Goal: Task Accomplishment & Management: Complete application form

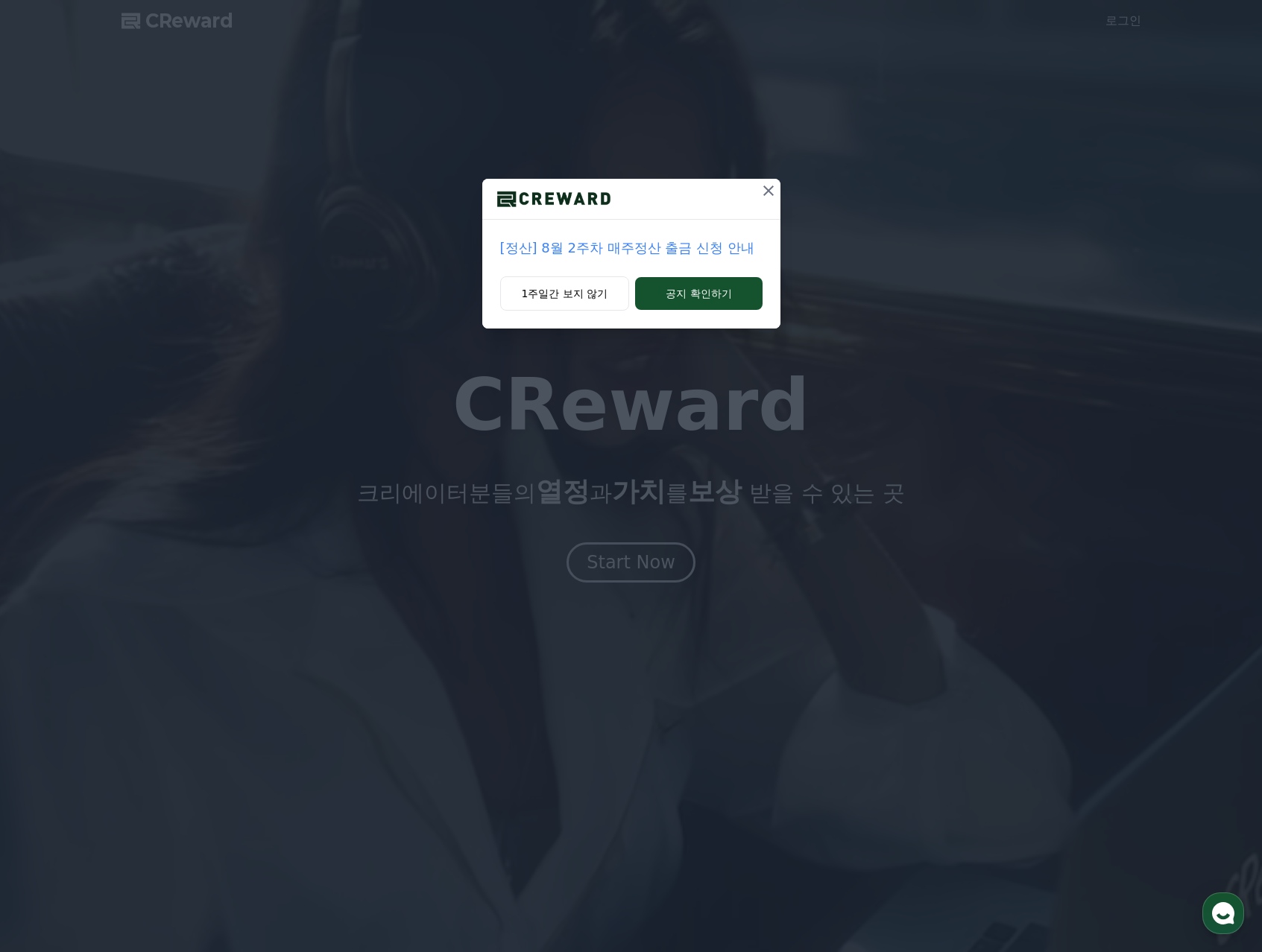
click at [765, 195] on icon at bounding box center [768, 191] width 18 height 18
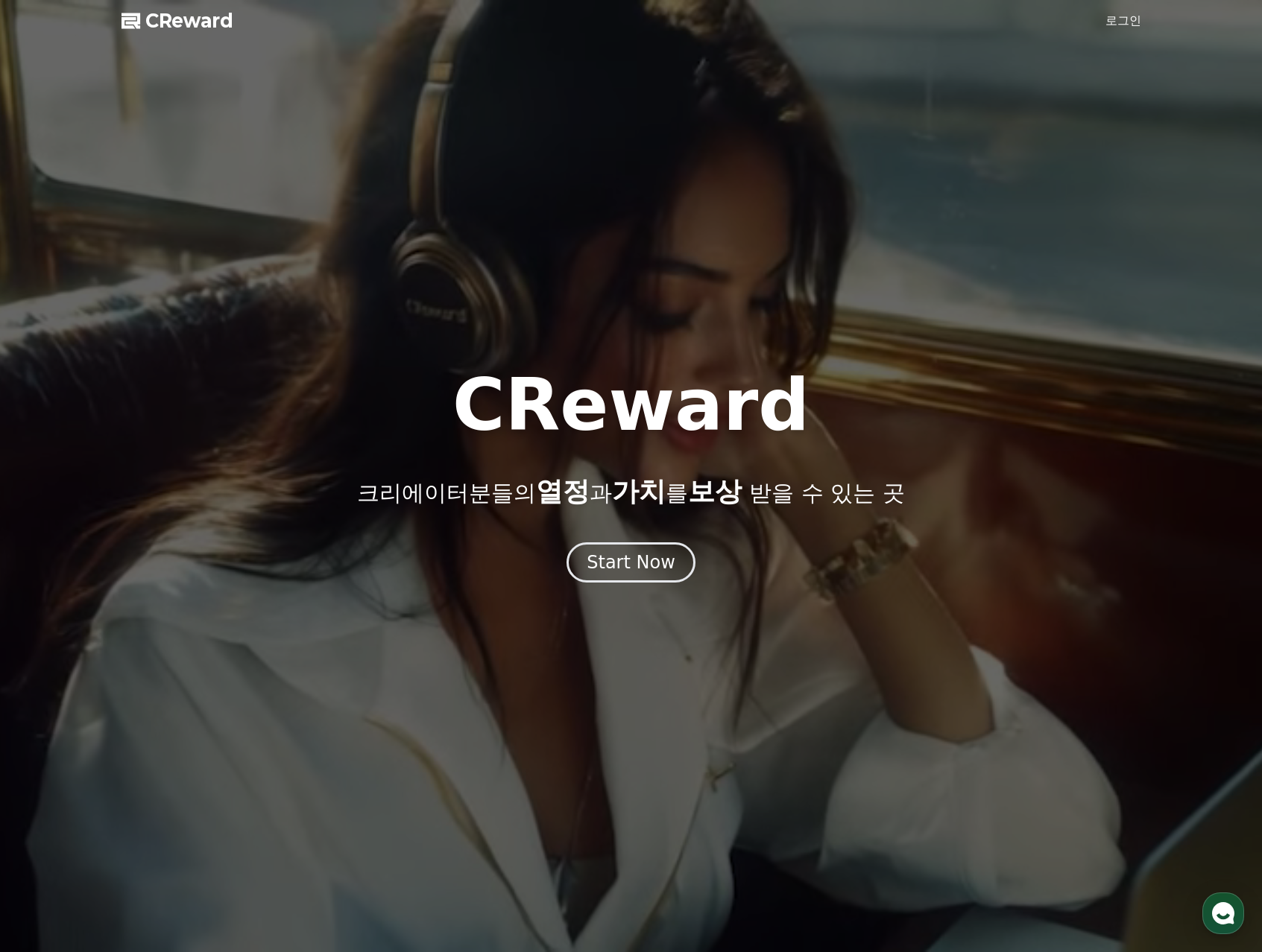
click at [1133, 22] on link "로그인" at bounding box center [1122, 21] width 35 height 18
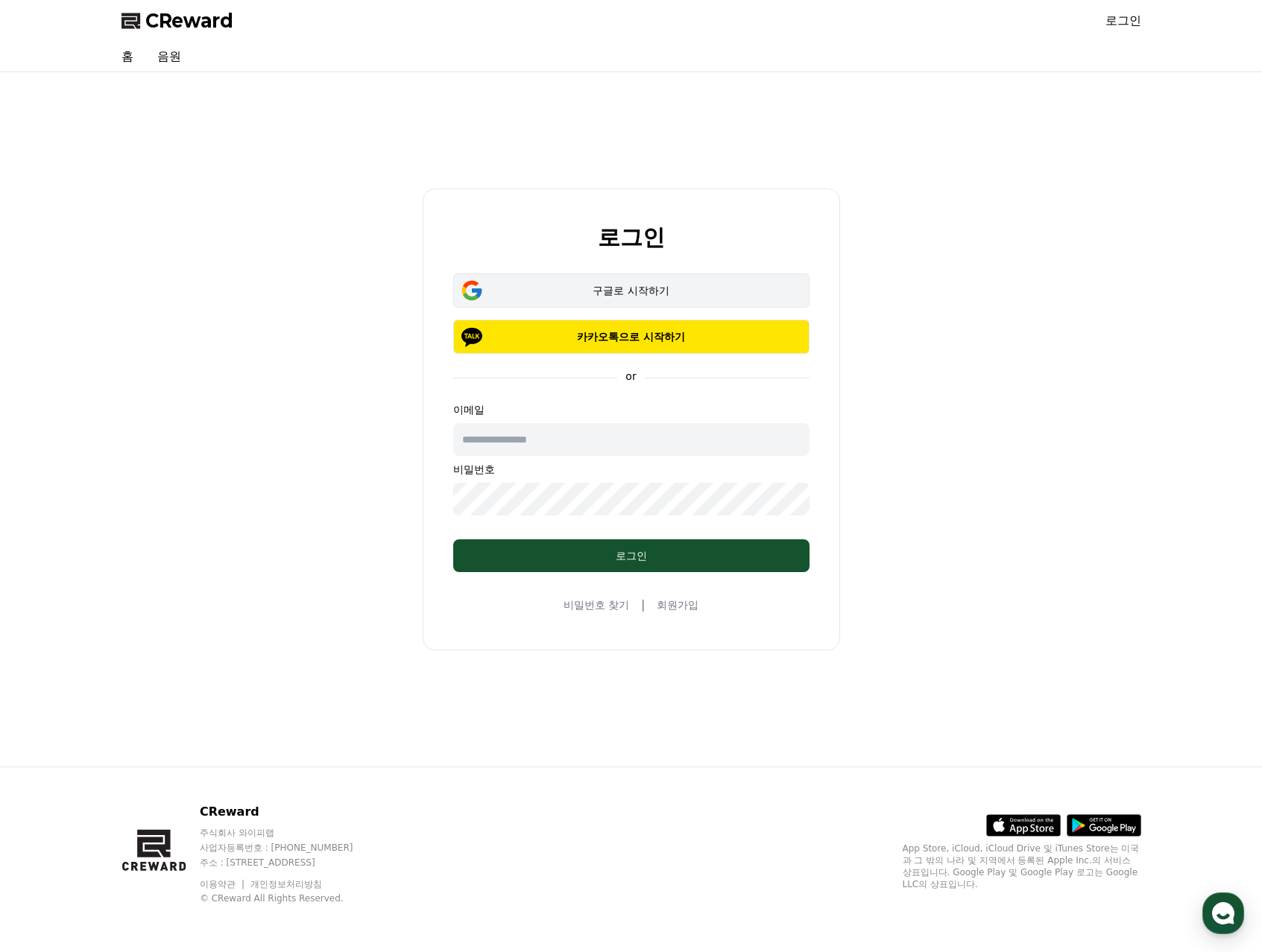
click at [664, 278] on button "구글로 시작하기" at bounding box center [631, 291] width 356 height 34
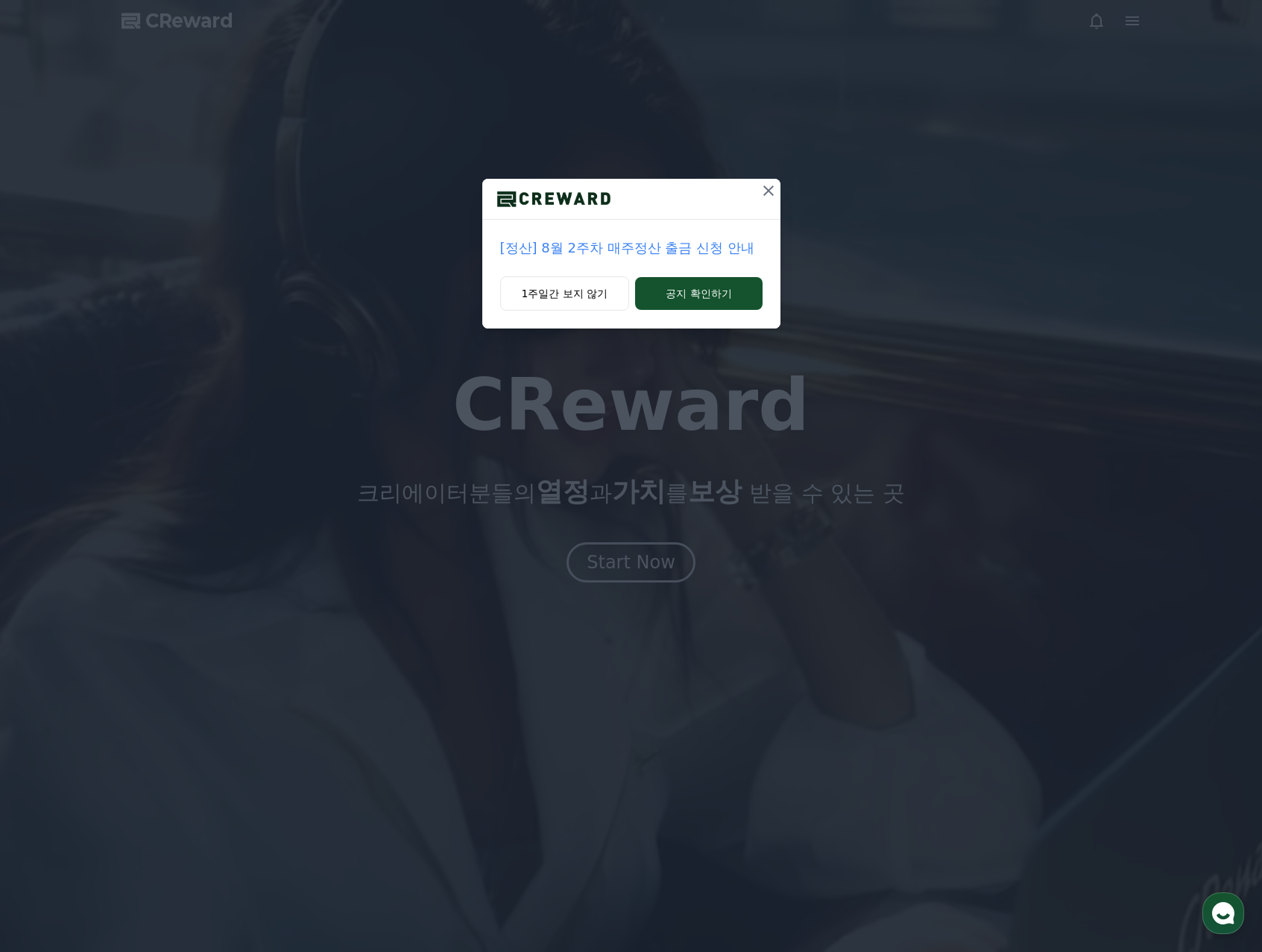
click at [764, 191] on icon at bounding box center [768, 191] width 18 height 18
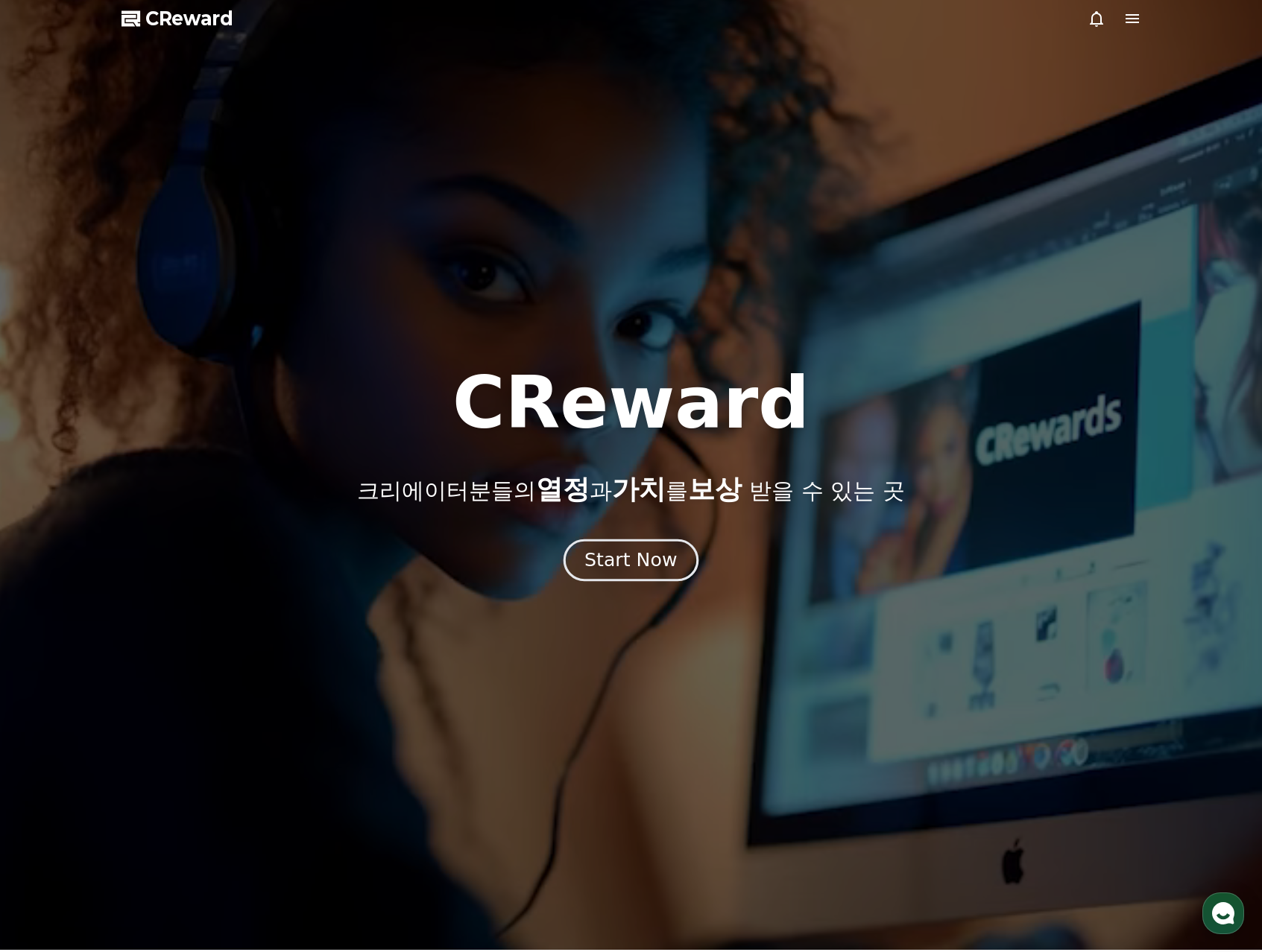
scroll to position [2, 0]
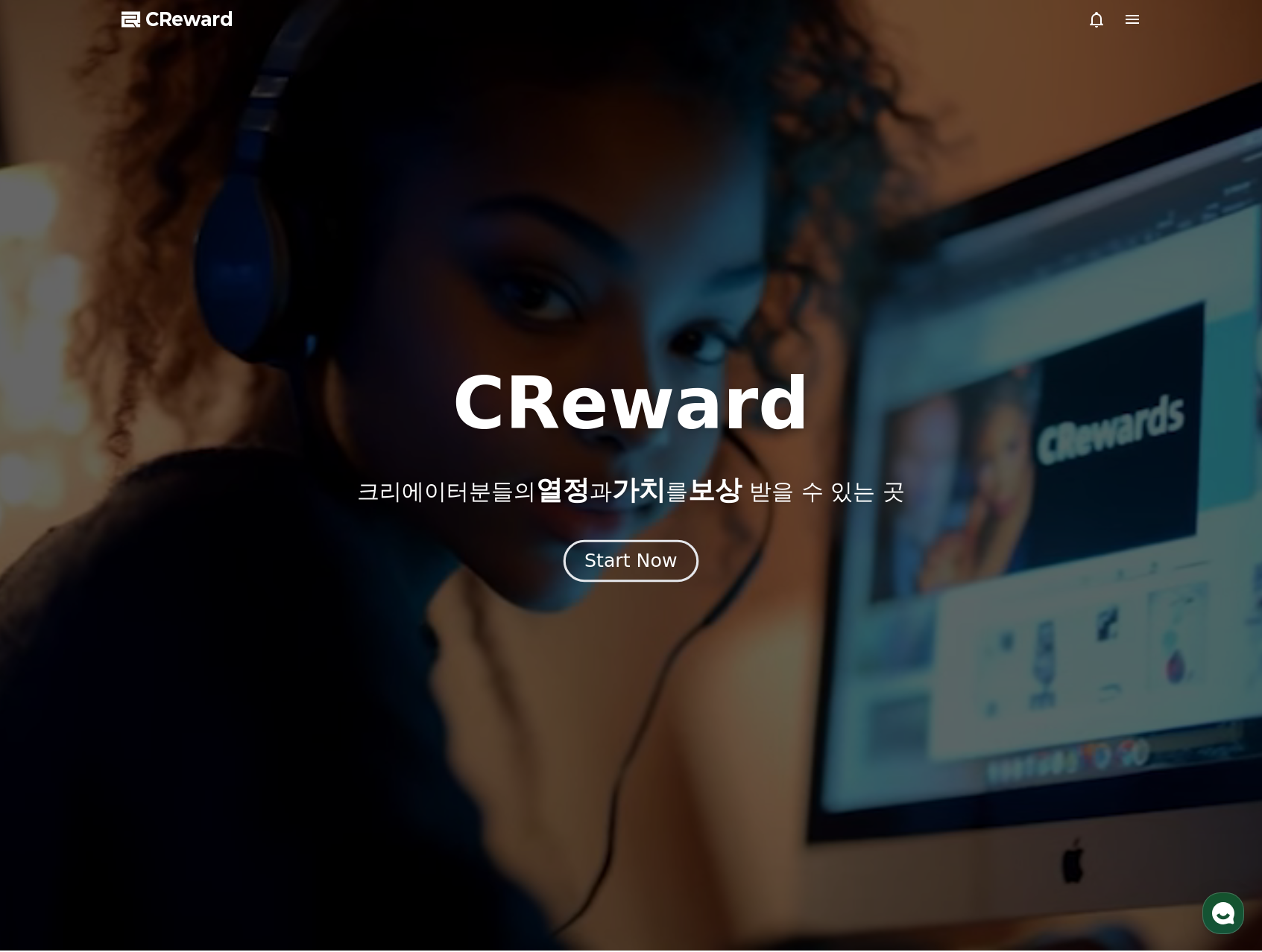
drag, startPoint x: 623, startPoint y: 565, endPoint x: 631, endPoint y: 563, distance: 8.2
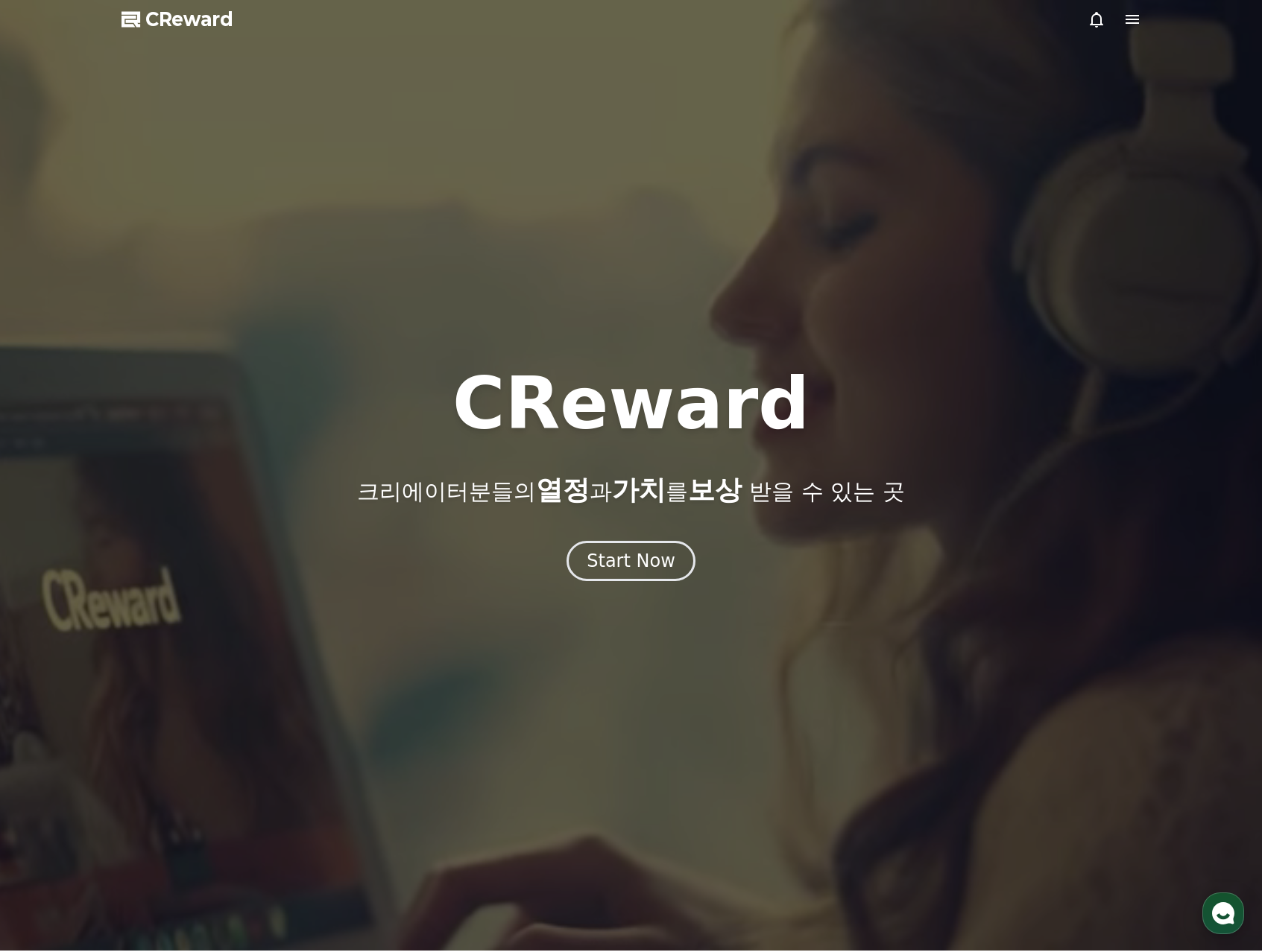
click at [1130, 22] on icon at bounding box center [1132, 20] width 18 height 18
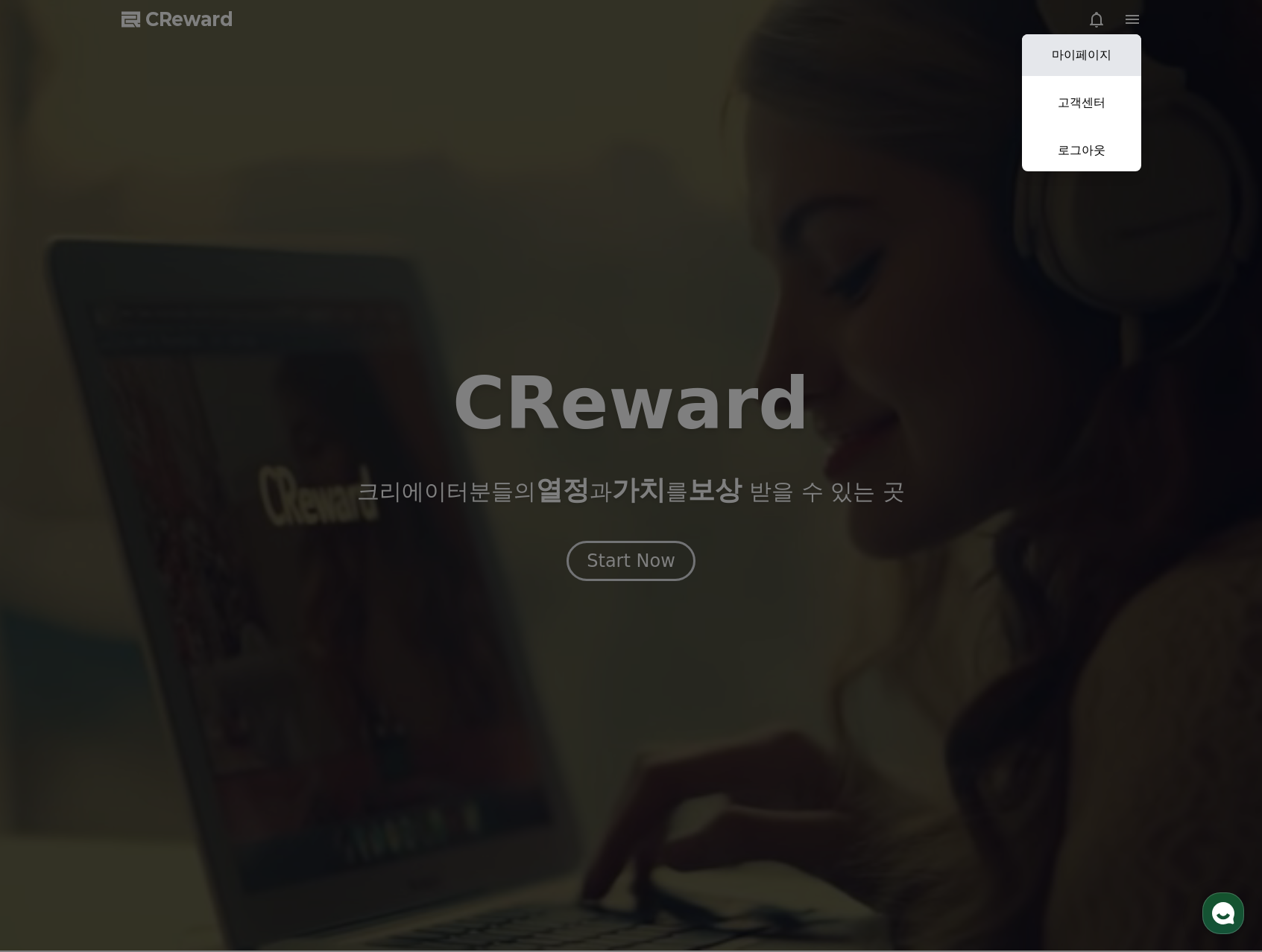
click at [1091, 53] on link "마이페이지" at bounding box center [1082, 55] width 120 height 42
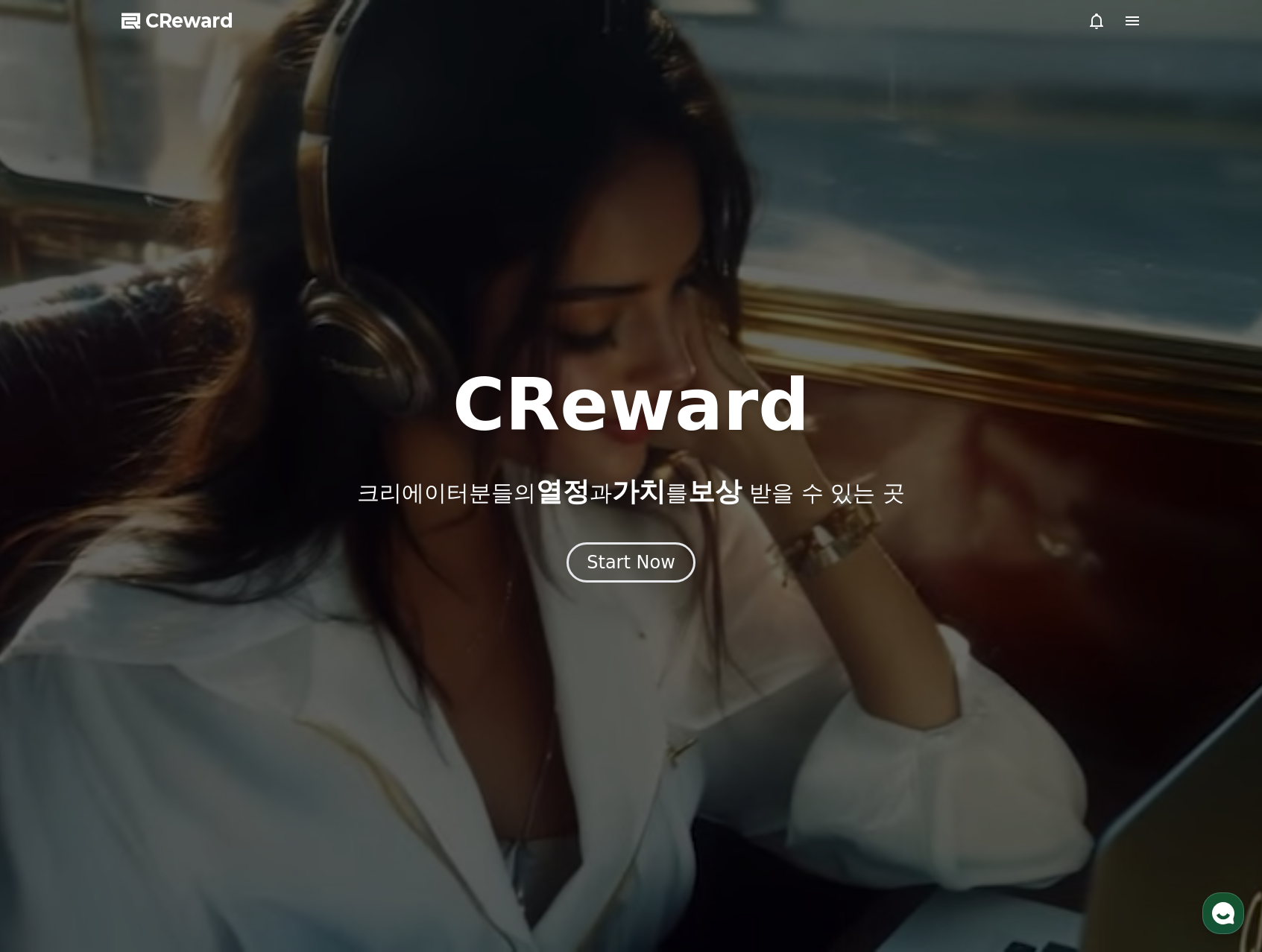
select select "**********"
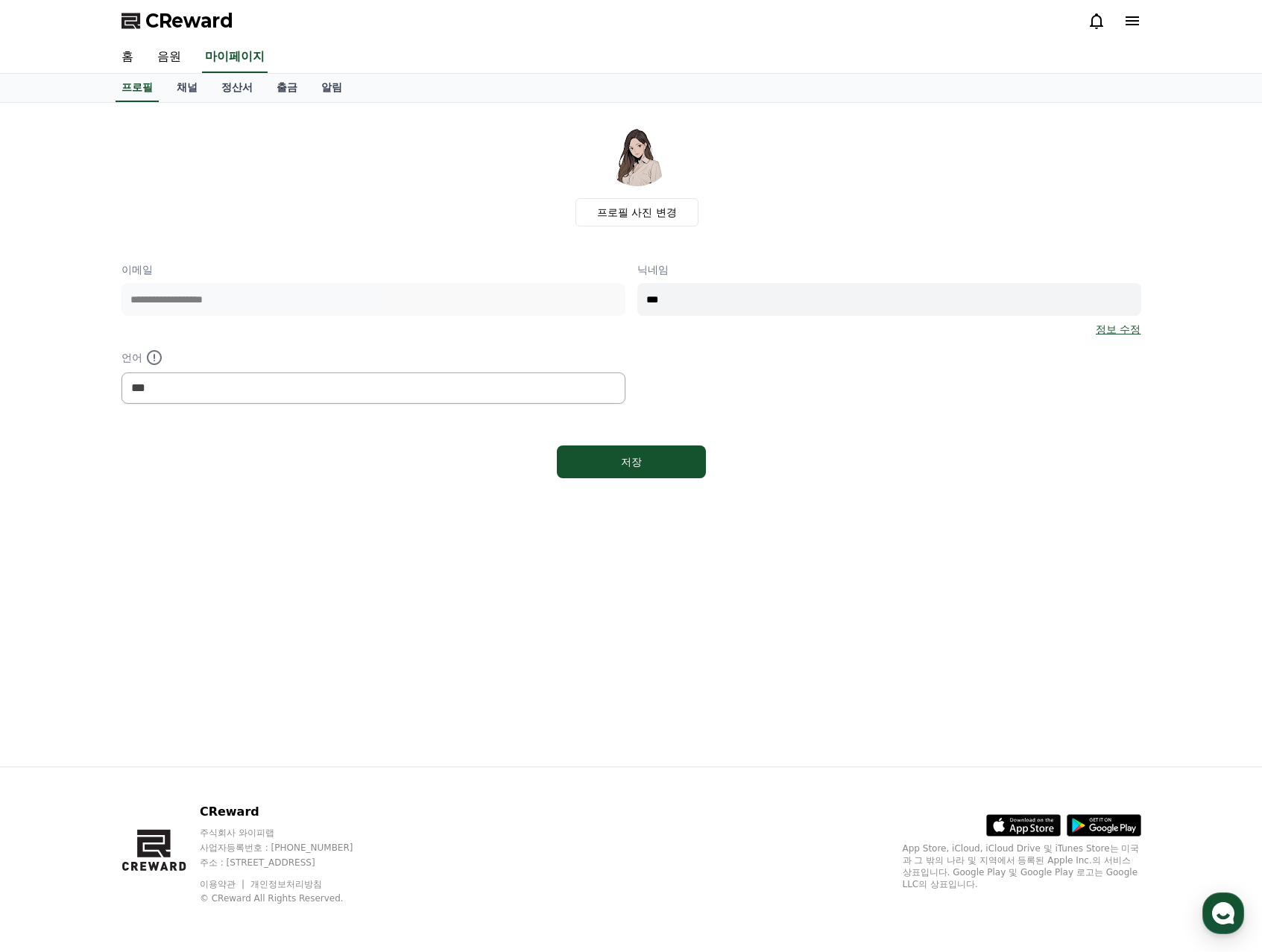
drag, startPoint x: 610, startPoint y: 457, endPoint x: 292, endPoint y: 230, distance: 390.7
click at [299, 241] on div "**********" at bounding box center [631, 300] width 1019 height 370
click at [195, 88] on link "채널" at bounding box center [187, 87] width 44 height 28
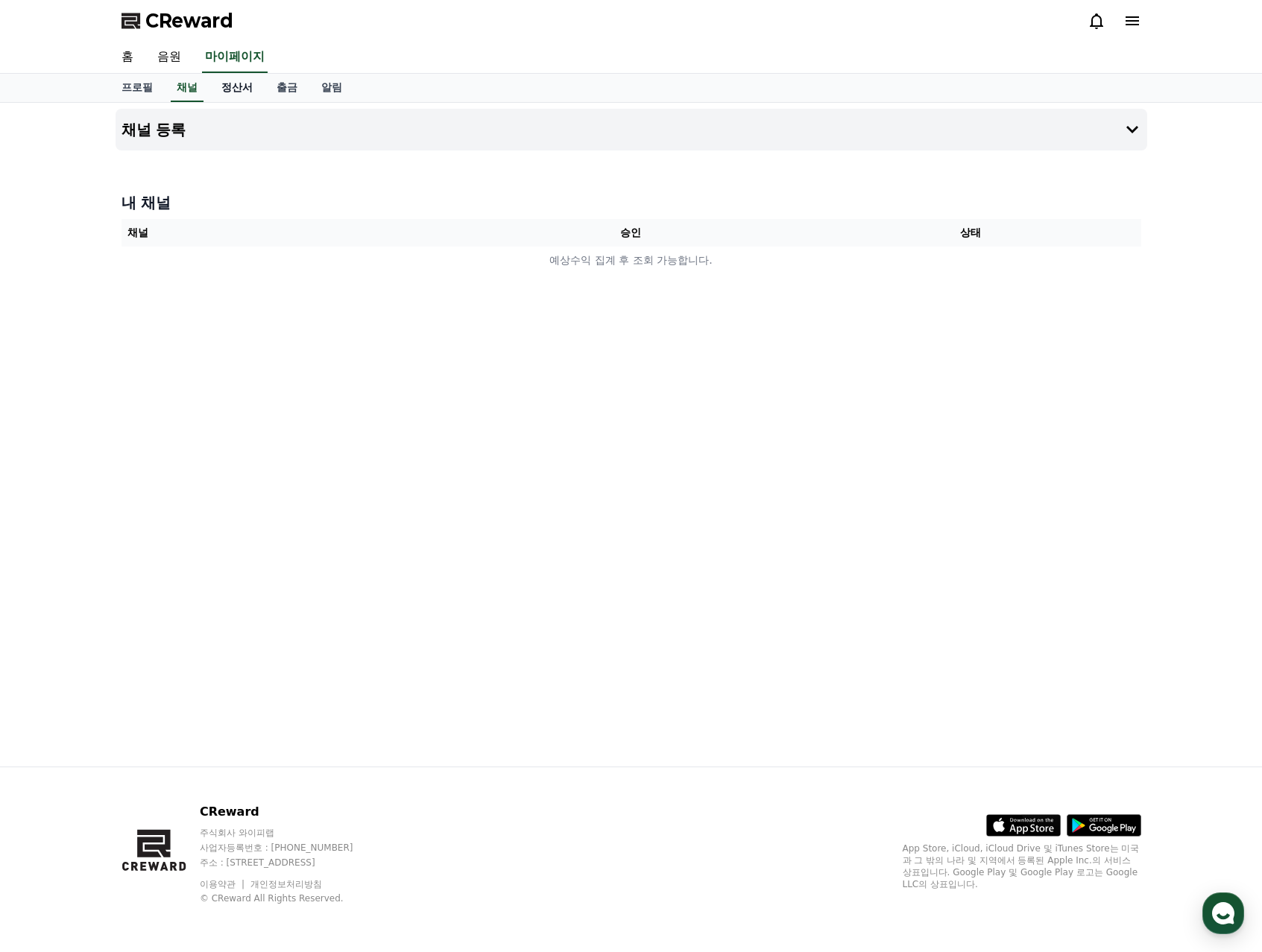
click at [217, 90] on link "정산서" at bounding box center [236, 87] width 55 height 28
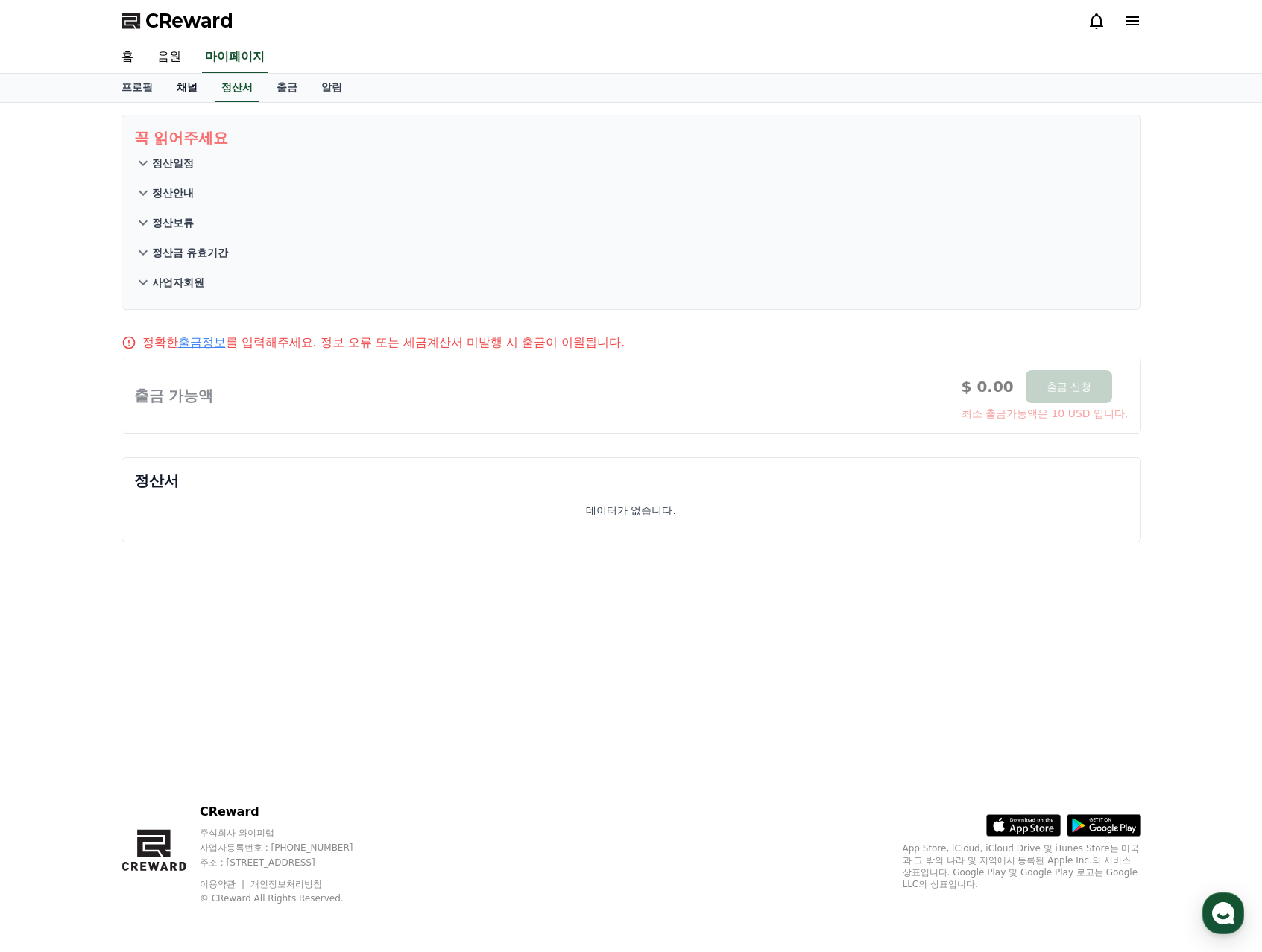
click at [191, 90] on link "채널" at bounding box center [187, 87] width 44 height 28
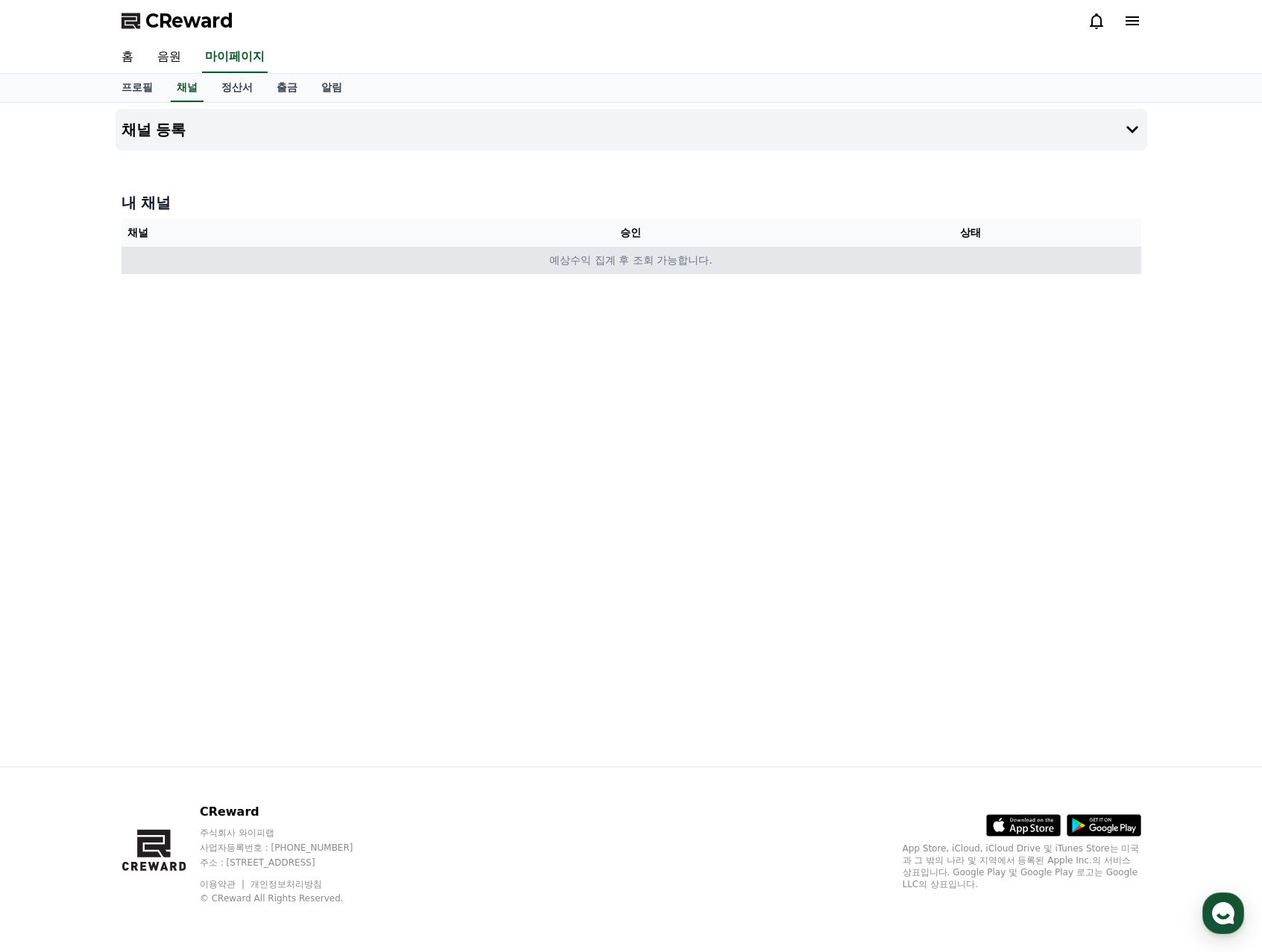
click at [443, 258] on td "예상수익 집계 후 조회 가능합니다." at bounding box center [631, 260] width 1019 height 27
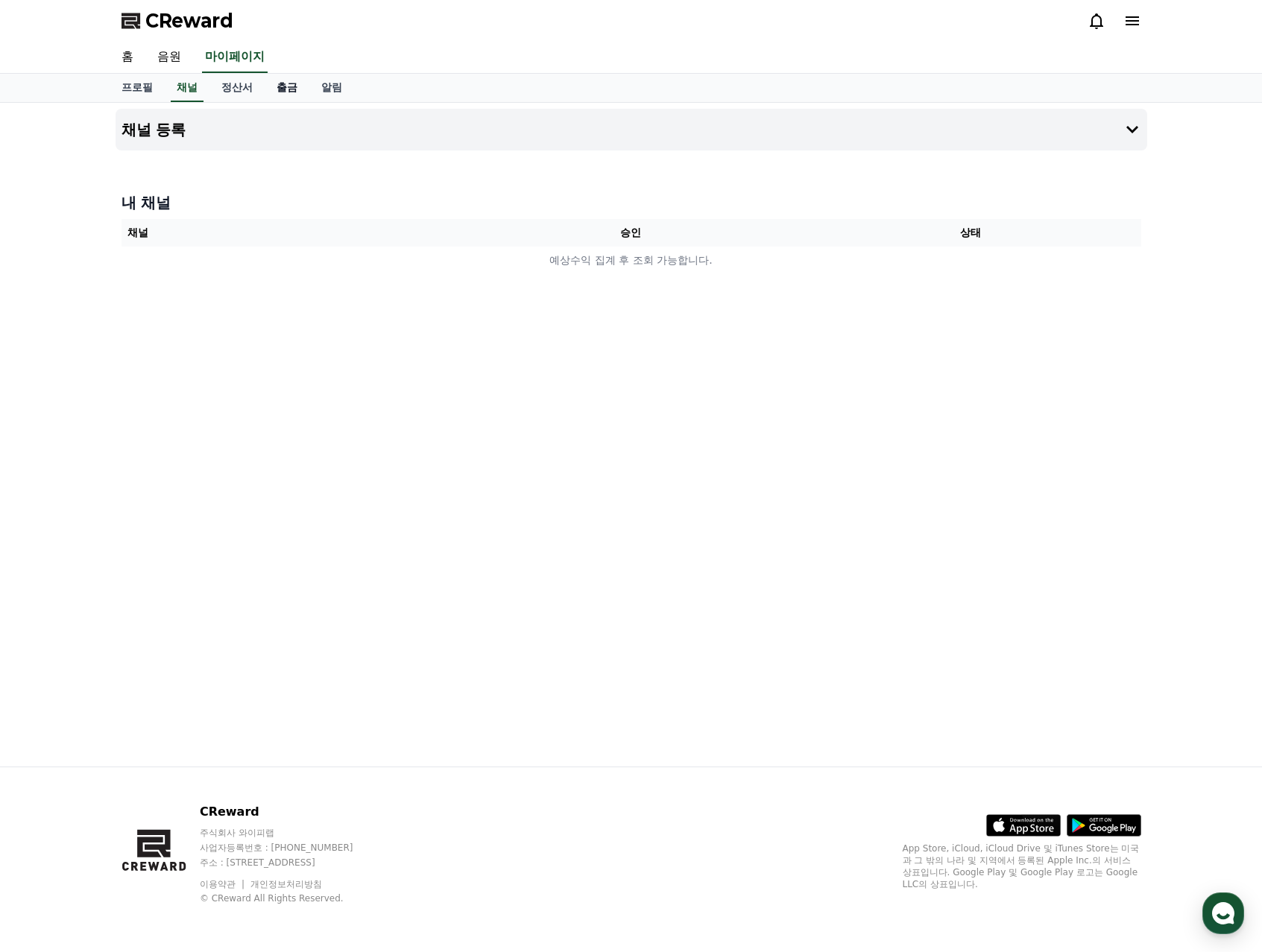
click at [277, 94] on link "출금" at bounding box center [286, 87] width 44 height 28
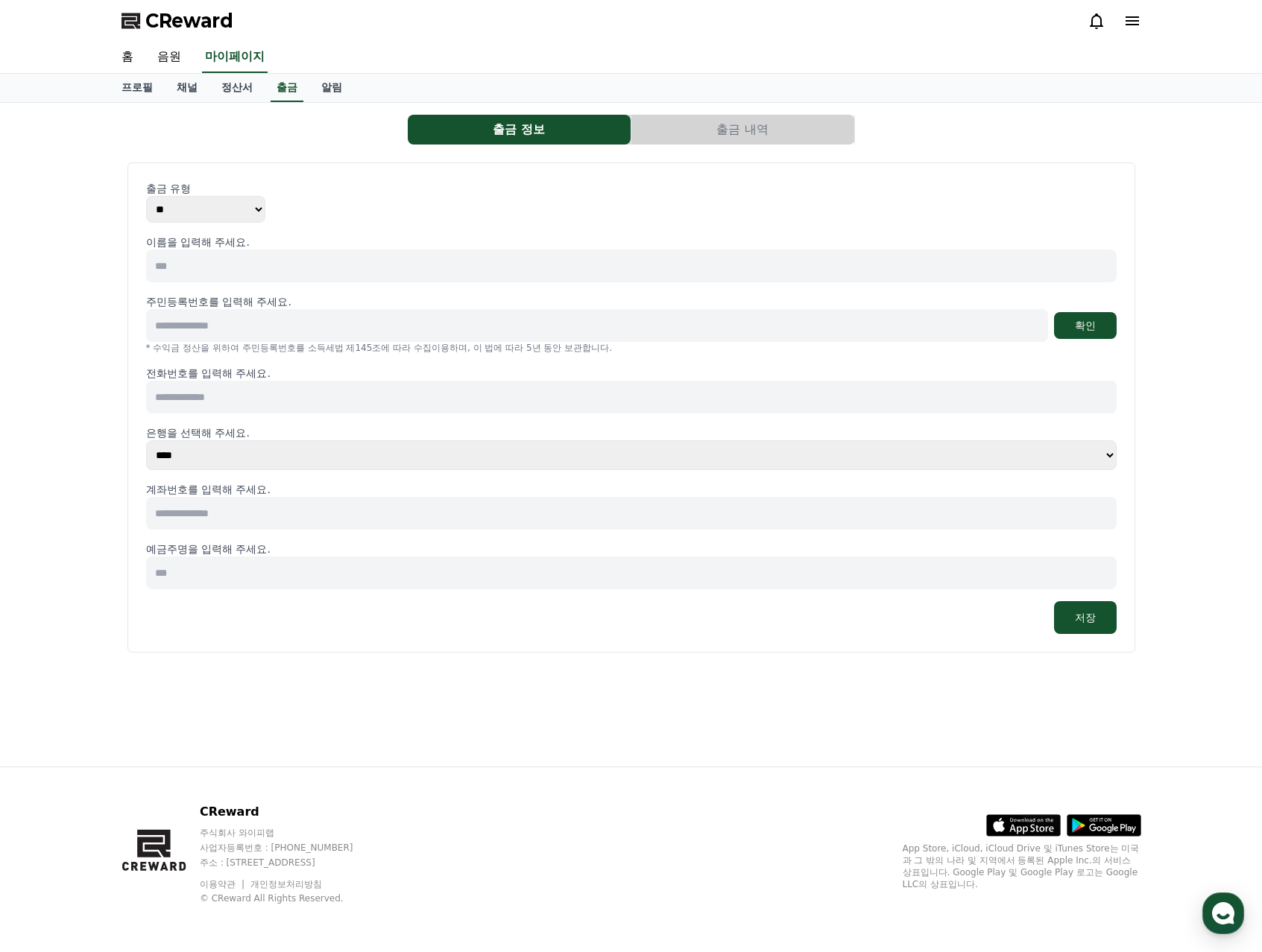
click at [207, 261] on input at bounding box center [631, 266] width 970 height 33
type input "***"
type input "**********"
click at [1077, 325] on button "확인" at bounding box center [1084, 326] width 63 height 27
drag, startPoint x: 317, startPoint y: 394, endPoint x: 325, endPoint y: 393, distance: 8.1
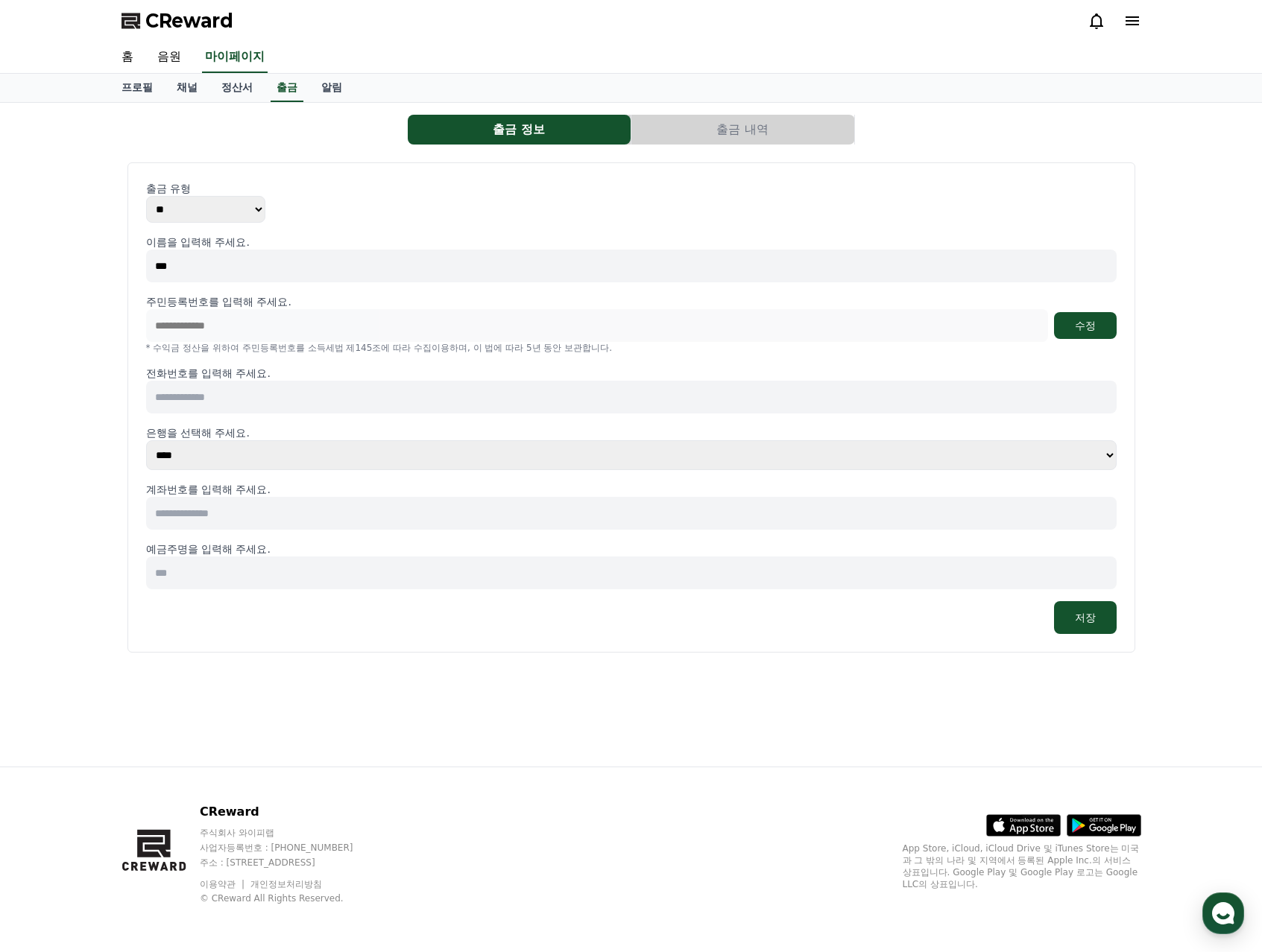
click at [317, 394] on input at bounding box center [631, 397] width 970 height 33
type input "**********"
click at [380, 455] on select "**** **** **** **** **** **** **** ** ** ** ** **** *** **** **** *****" at bounding box center [631, 455] width 970 height 30
select select "********"
click at [146, 440] on select "**** **** **** **** **** **** **** ** ** ** ** **** *** **** **** *****" at bounding box center [631, 455] width 970 height 30
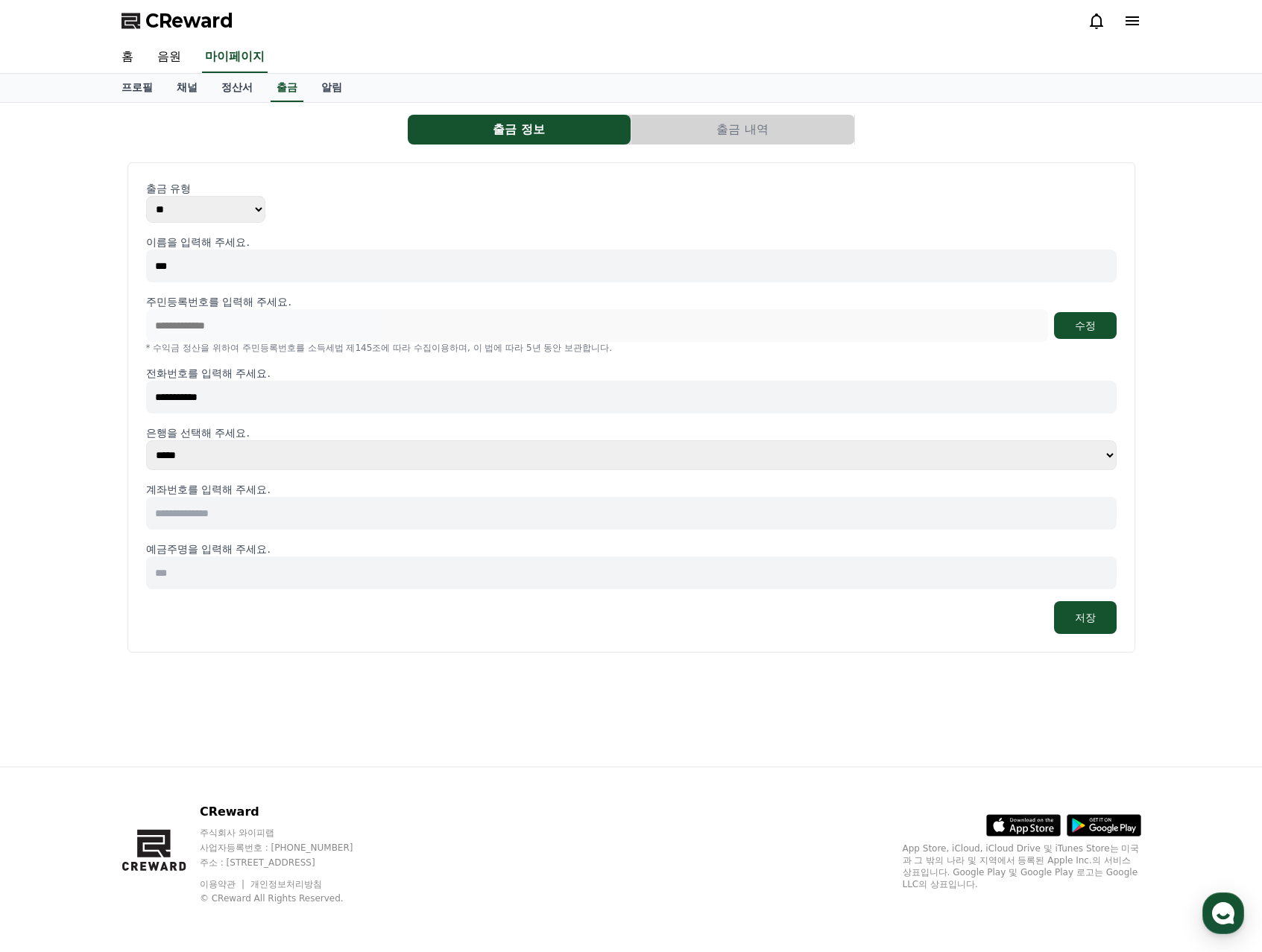
click at [332, 524] on input at bounding box center [631, 514] width 970 height 33
type input "**********"
click at [312, 559] on input at bounding box center [631, 572] width 970 height 33
type input "***"
click at [1069, 621] on button "저장" at bounding box center [1084, 618] width 63 height 33
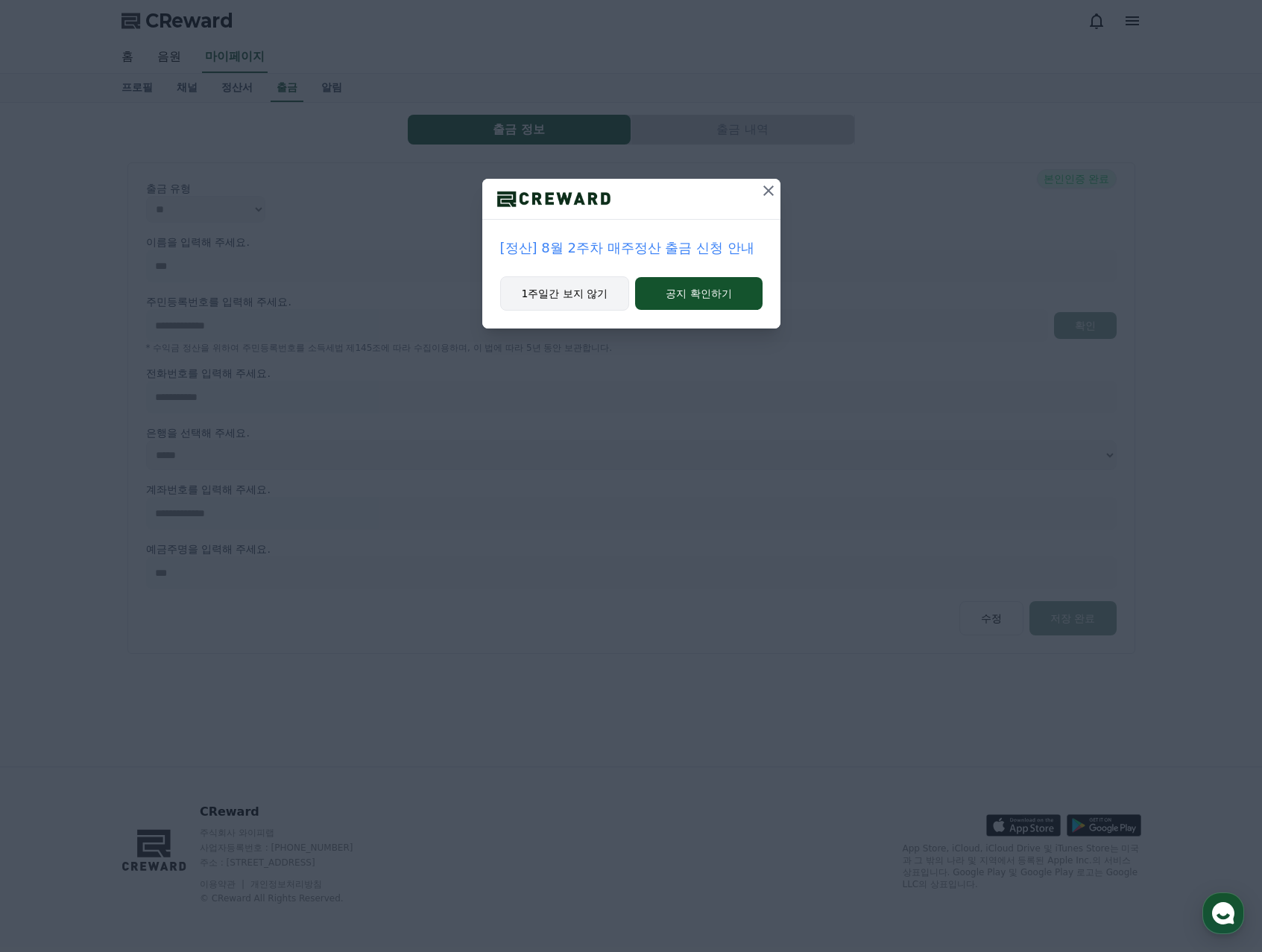
click at [591, 296] on button "1주일간 보지 않기" at bounding box center [564, 293] width 130 height 34
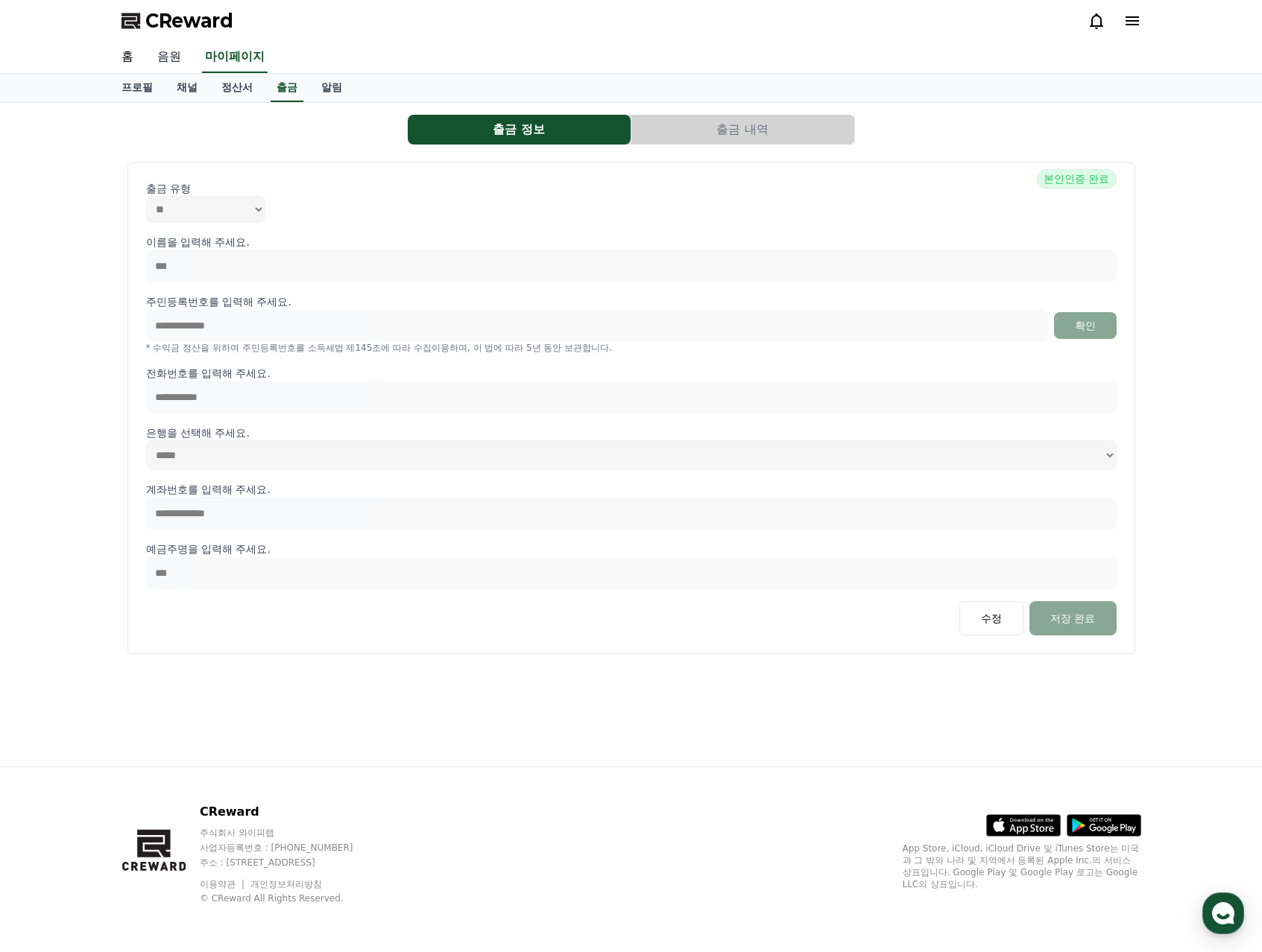
click at [160, 57] on link "음원" at bounding box center [169, 57] width 48 height 32
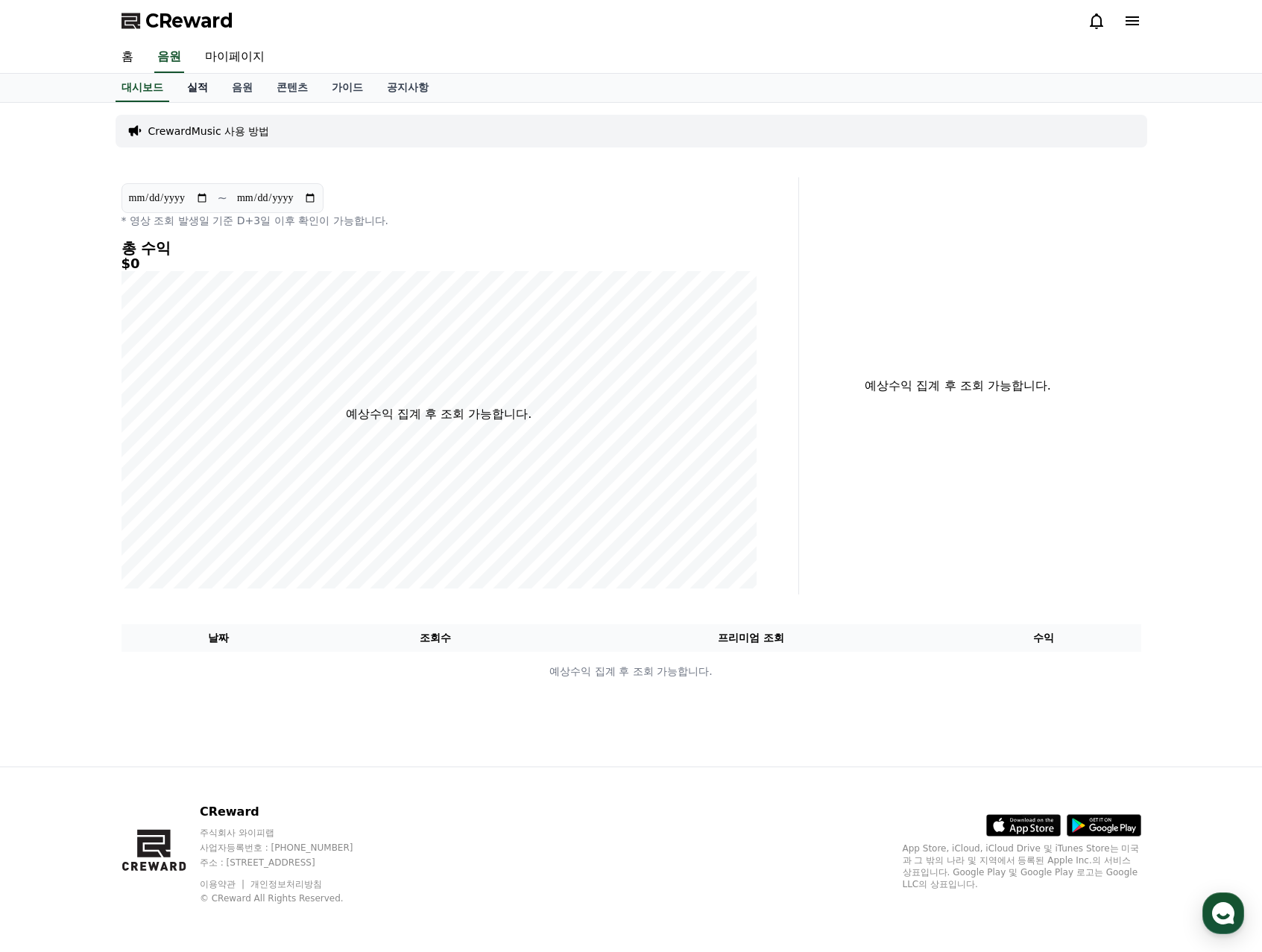
click at [191, 88] on link "실적" at bounding box center [197, 87] width 44 height 28
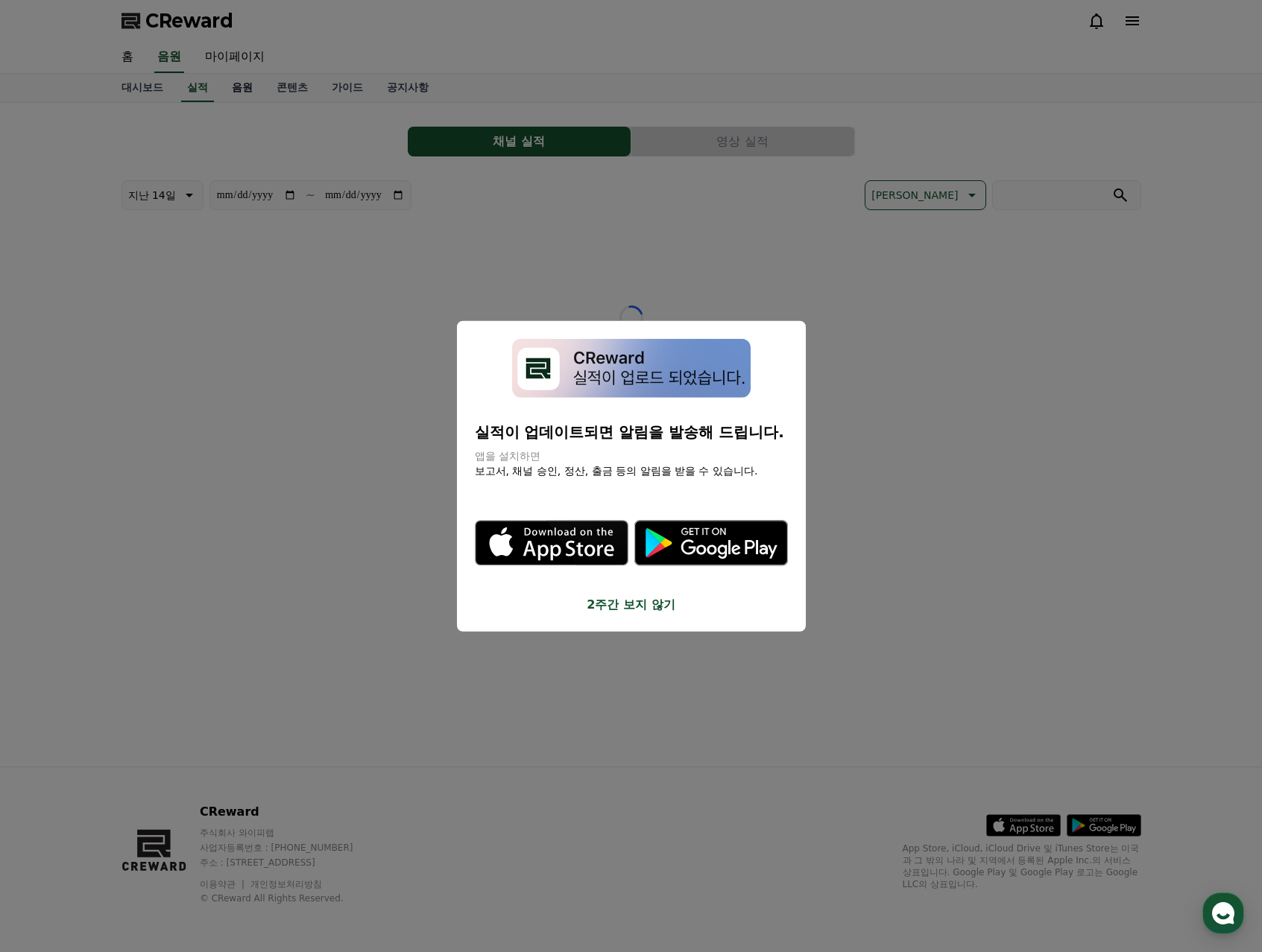
click at [237, 89] on button "close modal" at bounding box center [631, 476] width 1262 height 952
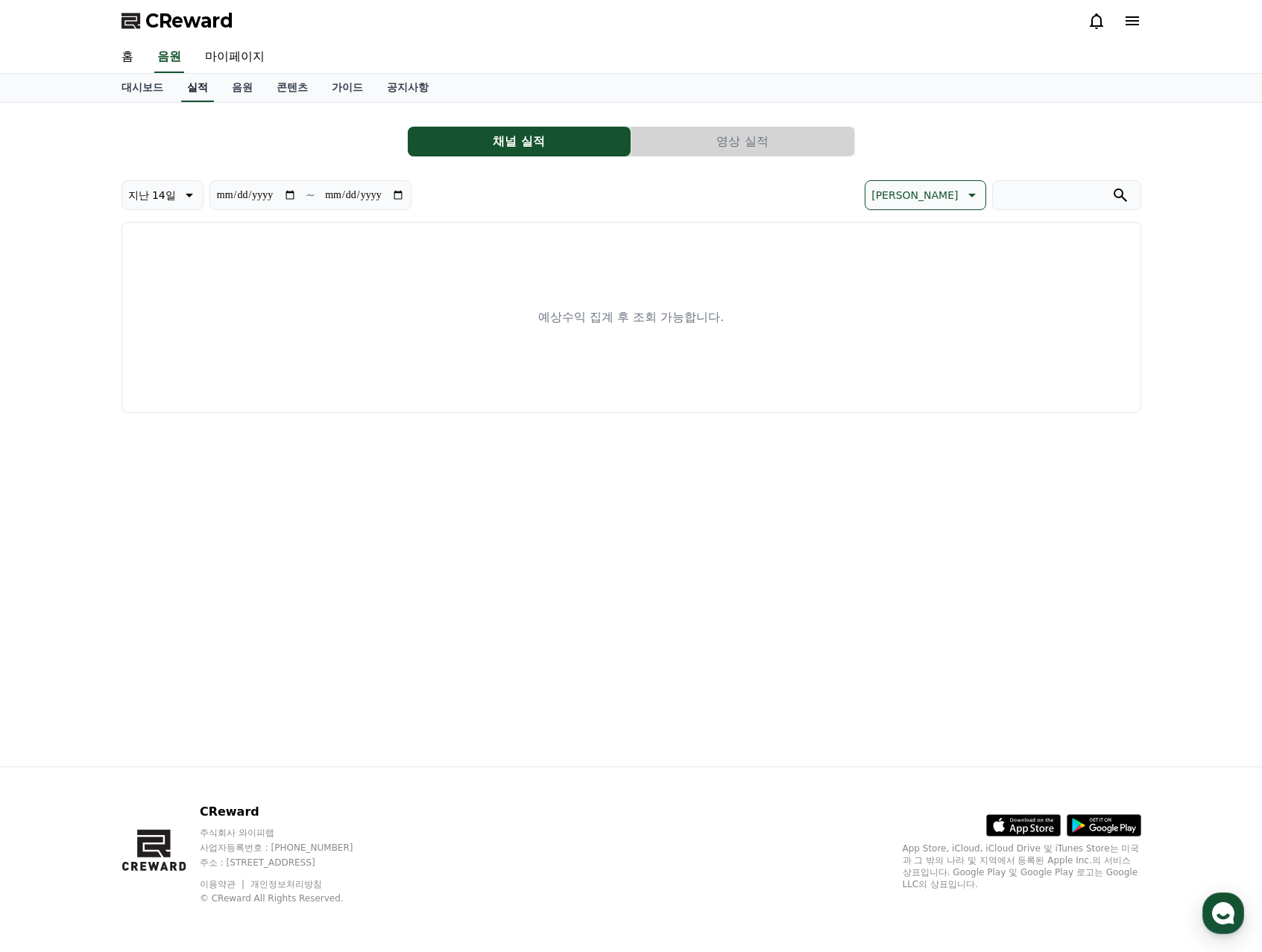
click at [193, 90] on link "실적" at bounding box center [197, 87] width 33 height 28
click at [243, 90] on link "음원" at bounding box center [242, 87] width 44 height 28
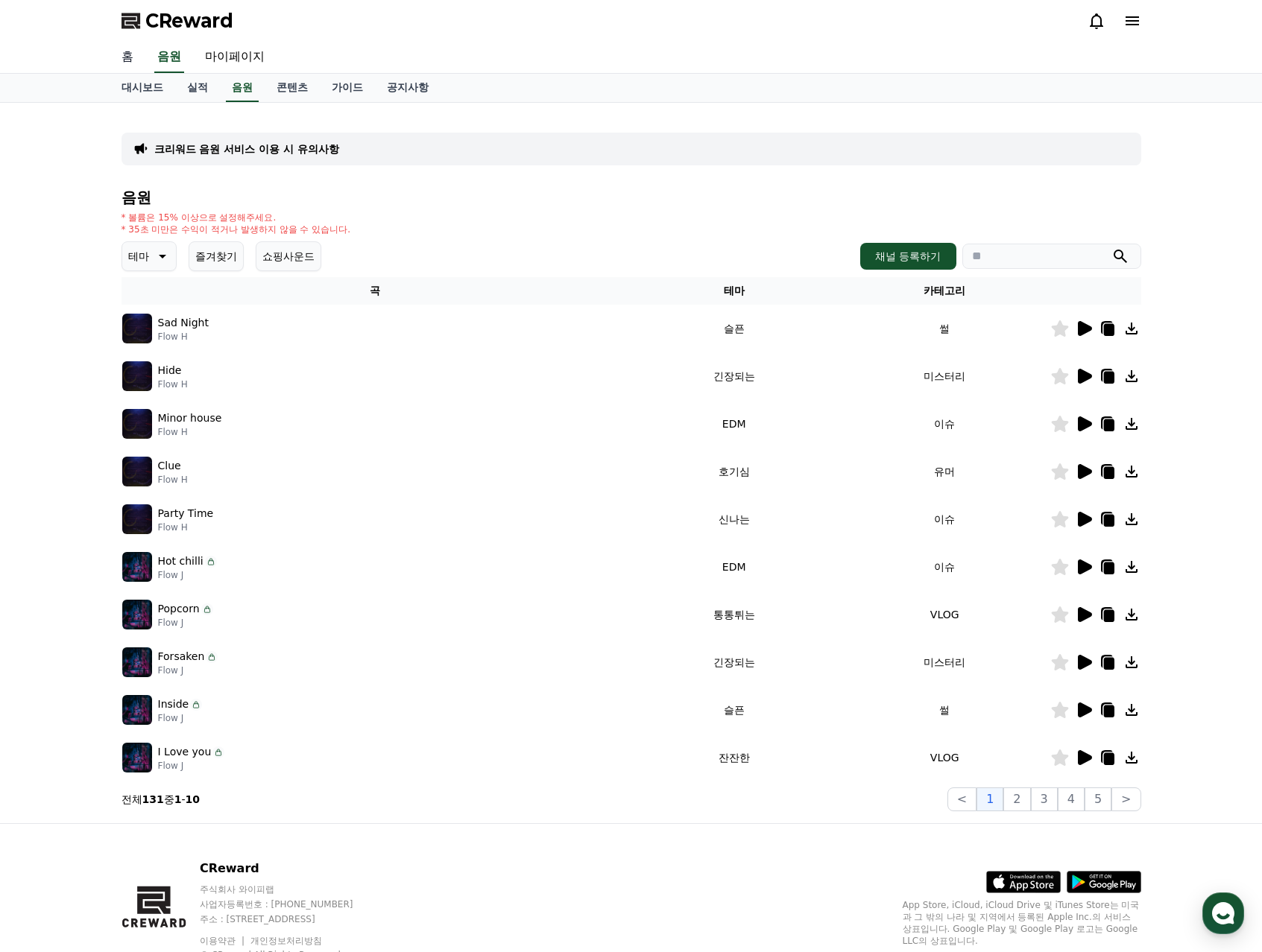
click at [123, 60] on link "홈" at bounding box center [127, 57] width 35 height 32
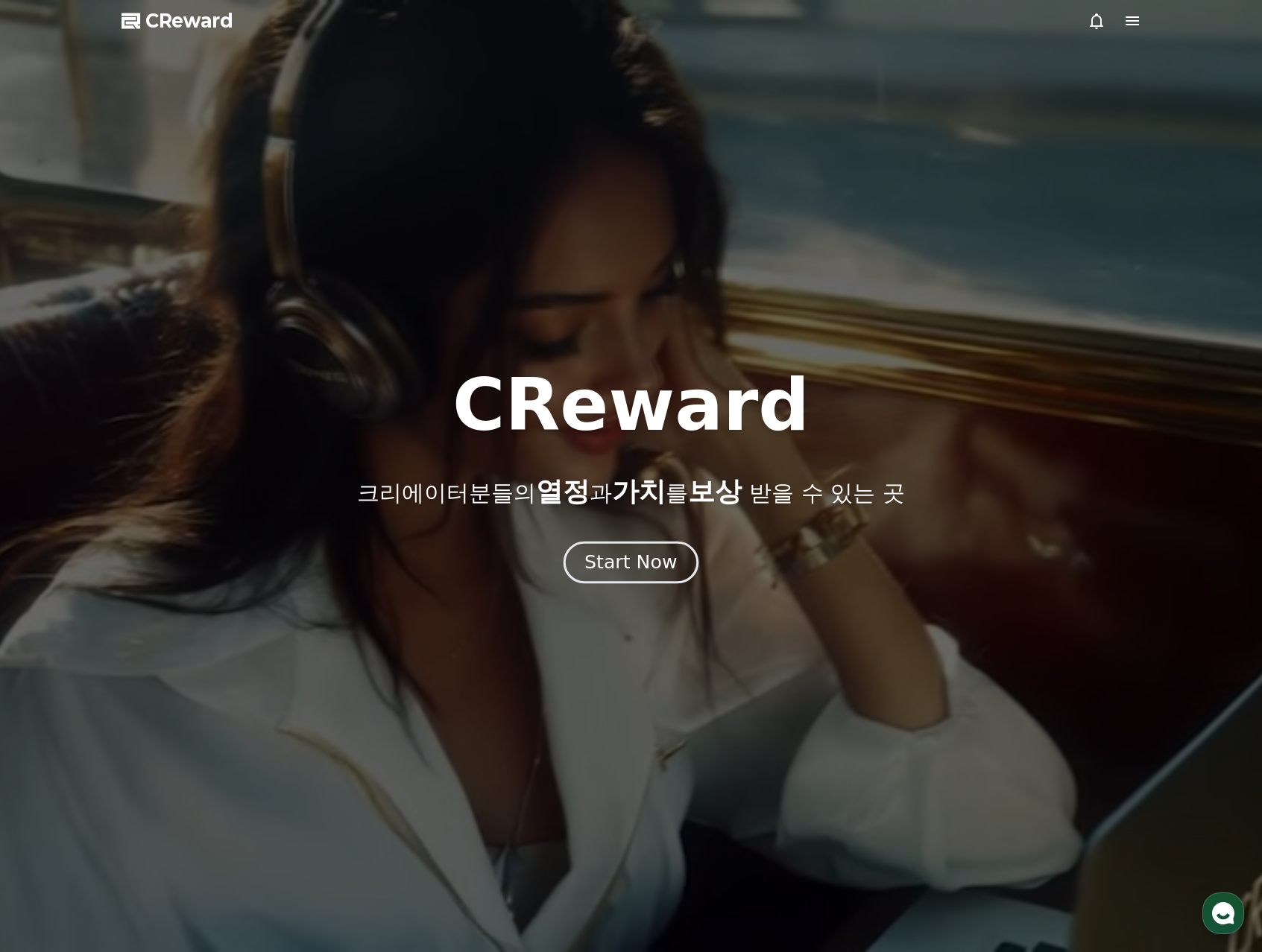
click at [609, 556] on div "Start Now" at bounding box center [631, 563] width 92 height 25
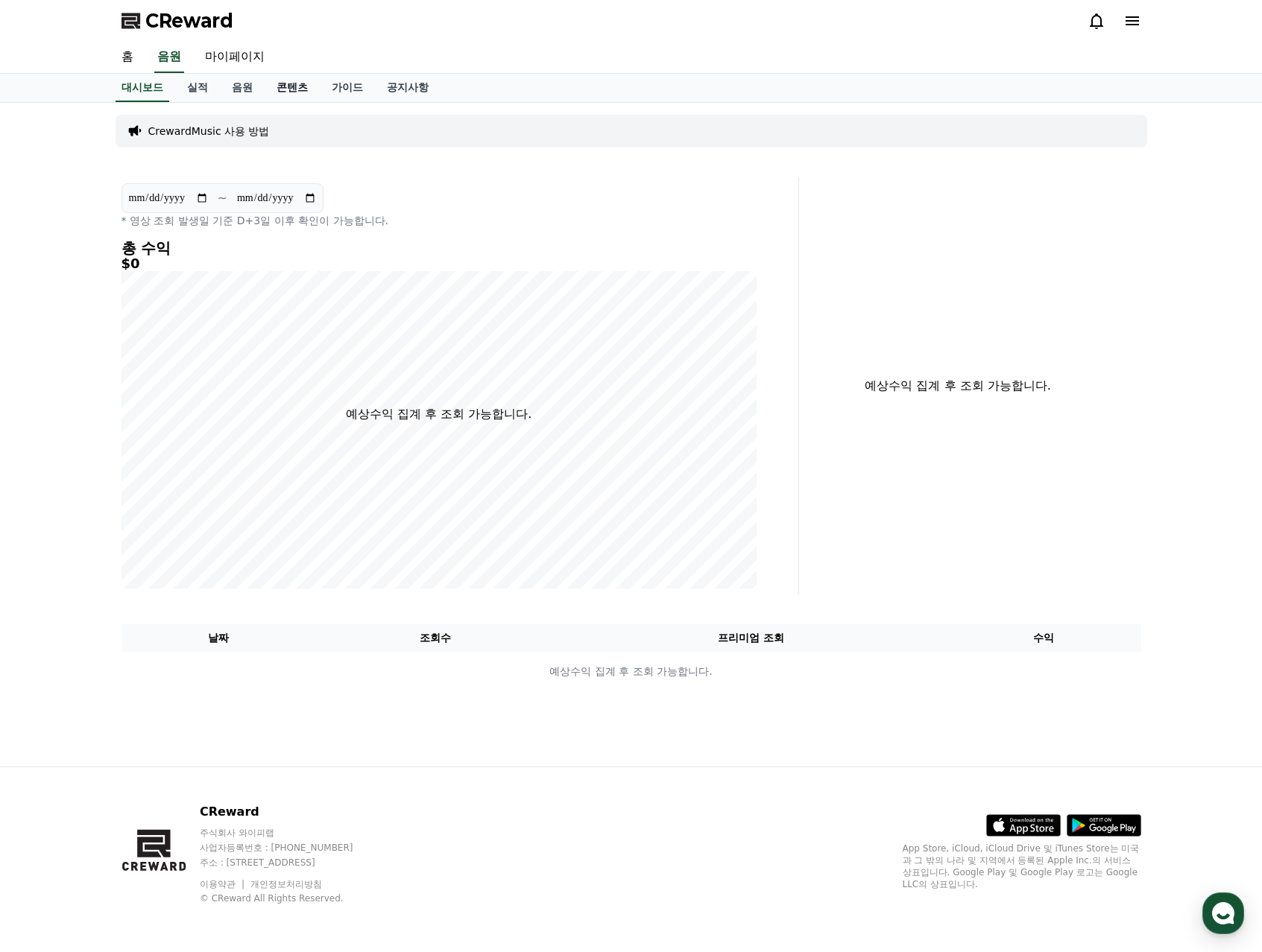
click at [278, 91] on link "콘텐츠" at bounding box center [292, 87] width 55 height 28
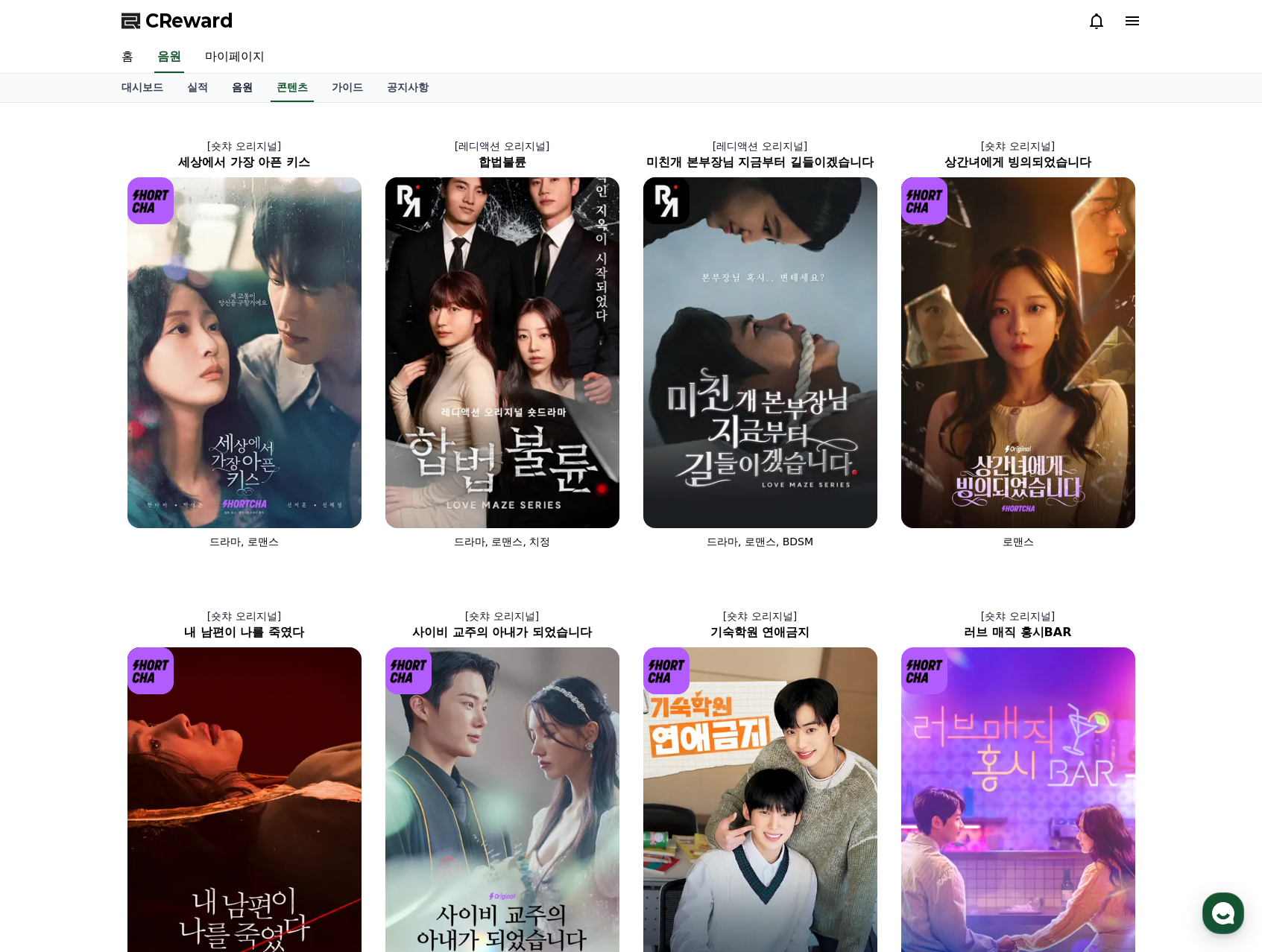
click at [223, 89] on link "음원" at bounding box center [242, 87] width 44 height 28
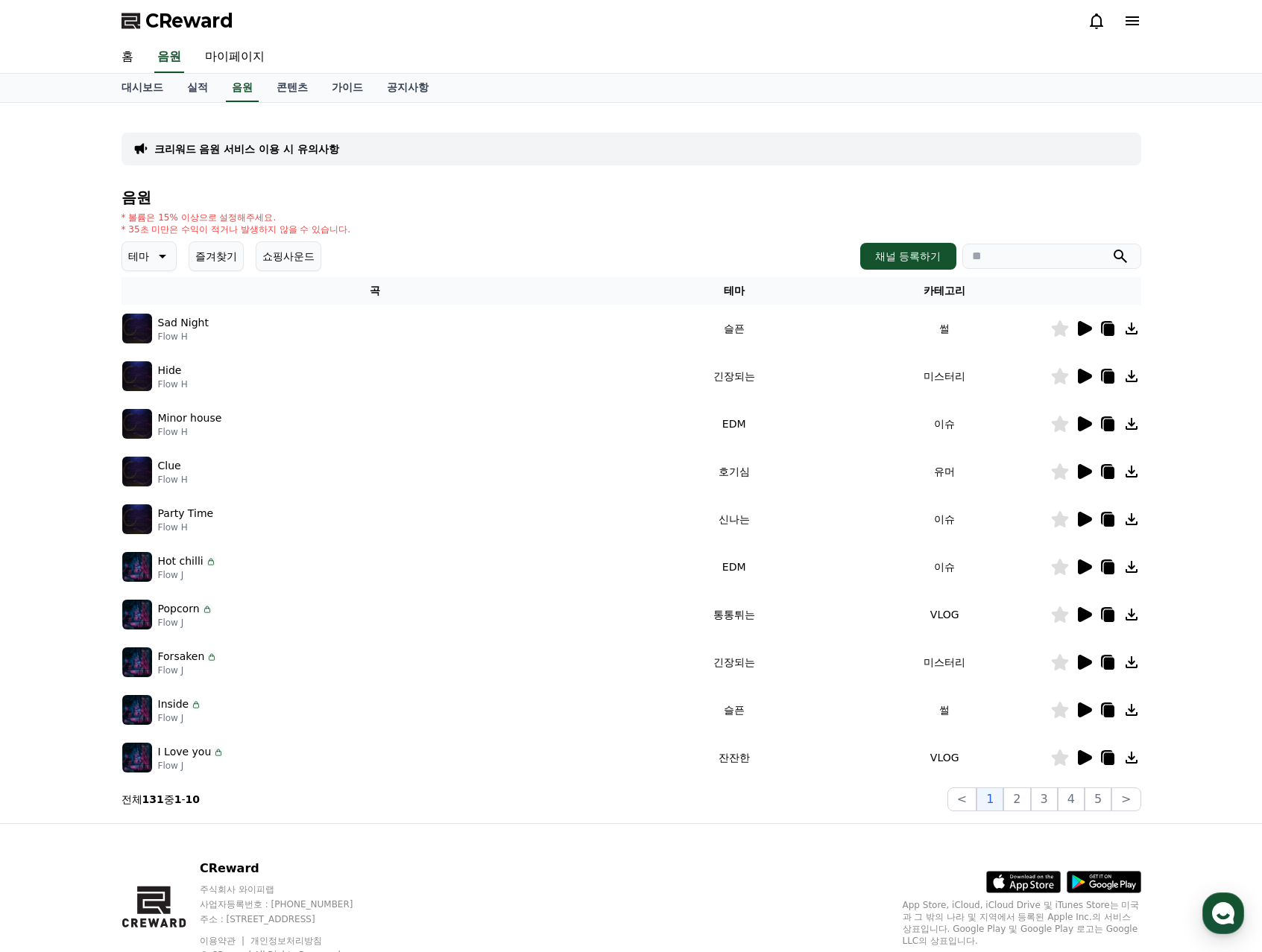
click at [135, 253] on p "테마" at bounding box center [138, 255] width 21 height 21
click at [148, 367] on button "밝은" at bounding box center [140, 374] width 33 height 33
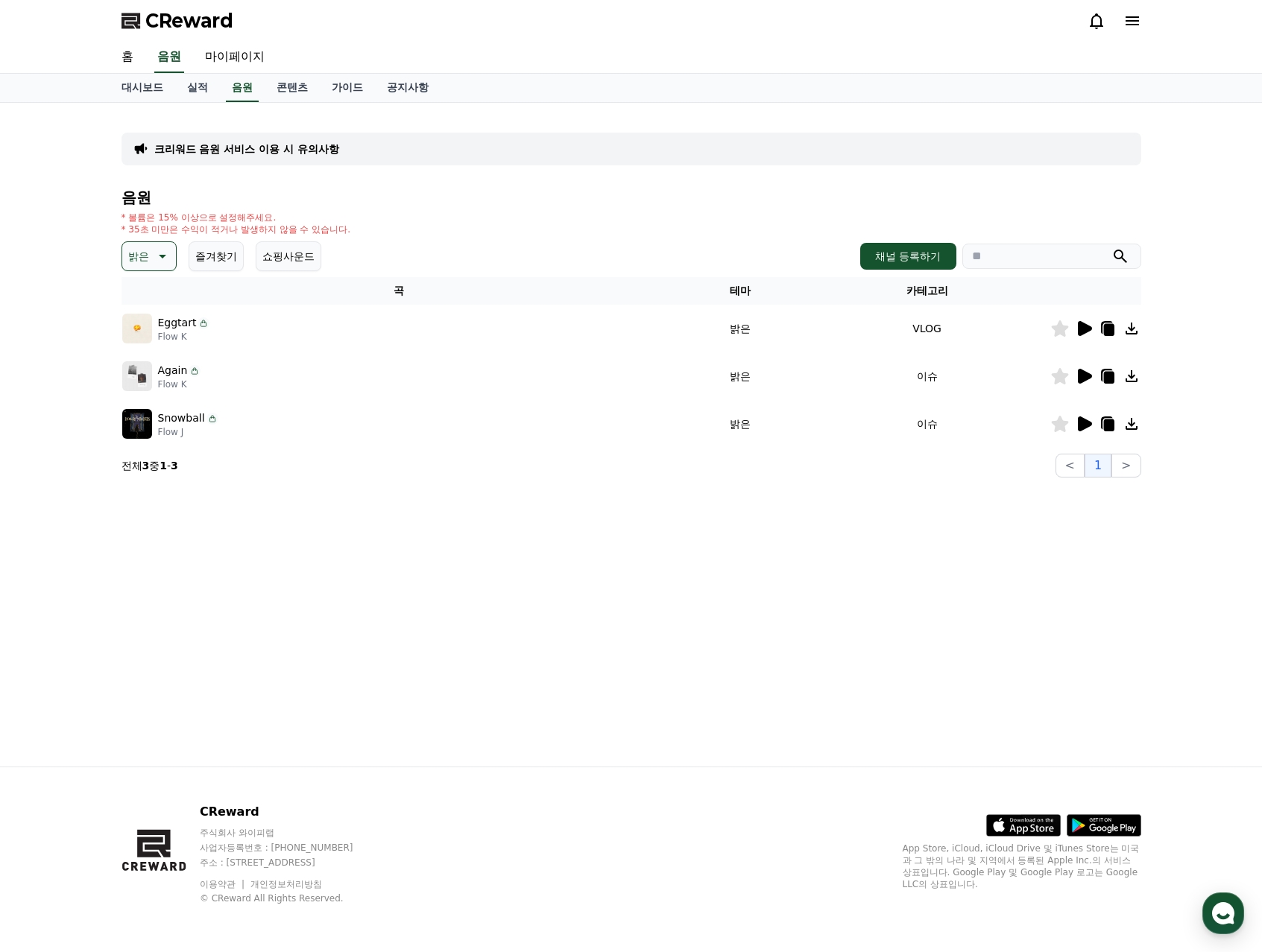
click at [1085, 327] on icon at bounding box center [1084, 329] width 14 height 14
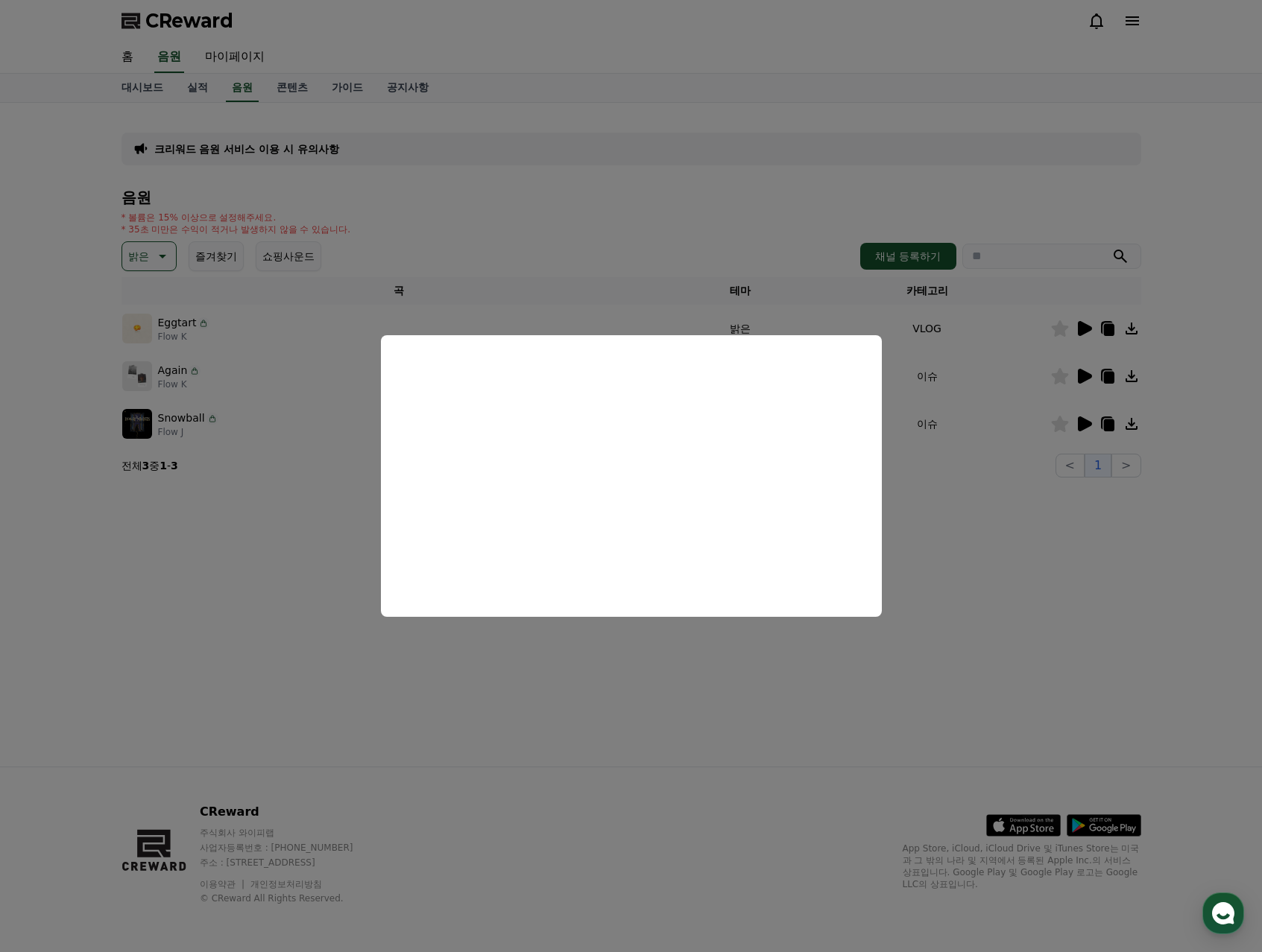
click at [935, 485] on button "close modal" at bounding box center [631, 476] width 1262 height 952
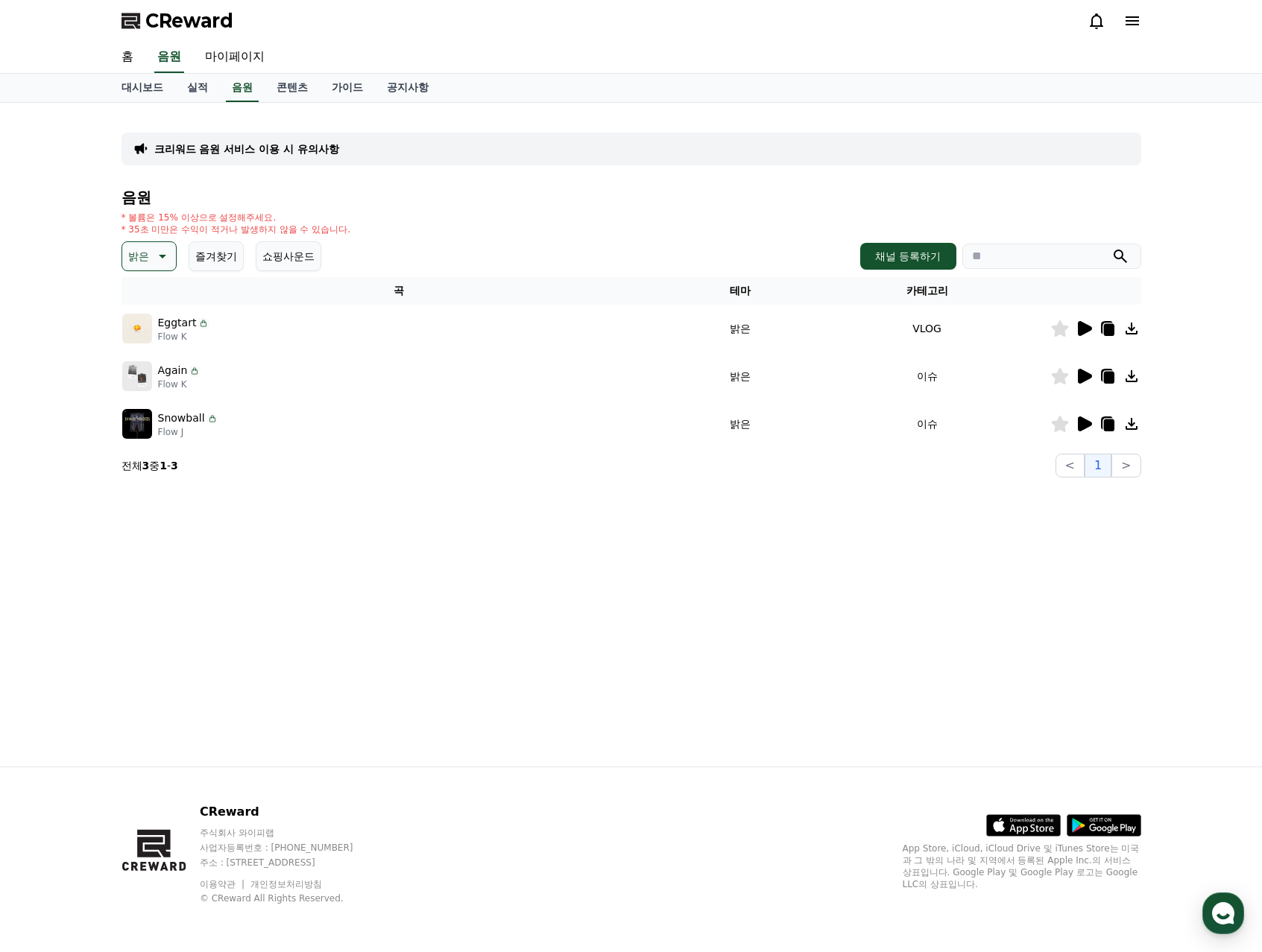
click at [1133, 331] on icon at bounding box center [1132, 329] width 18 height 18
click at [921, 261] on button "채널 등록하기" at bounding box center [907, 256] width 95 height 27
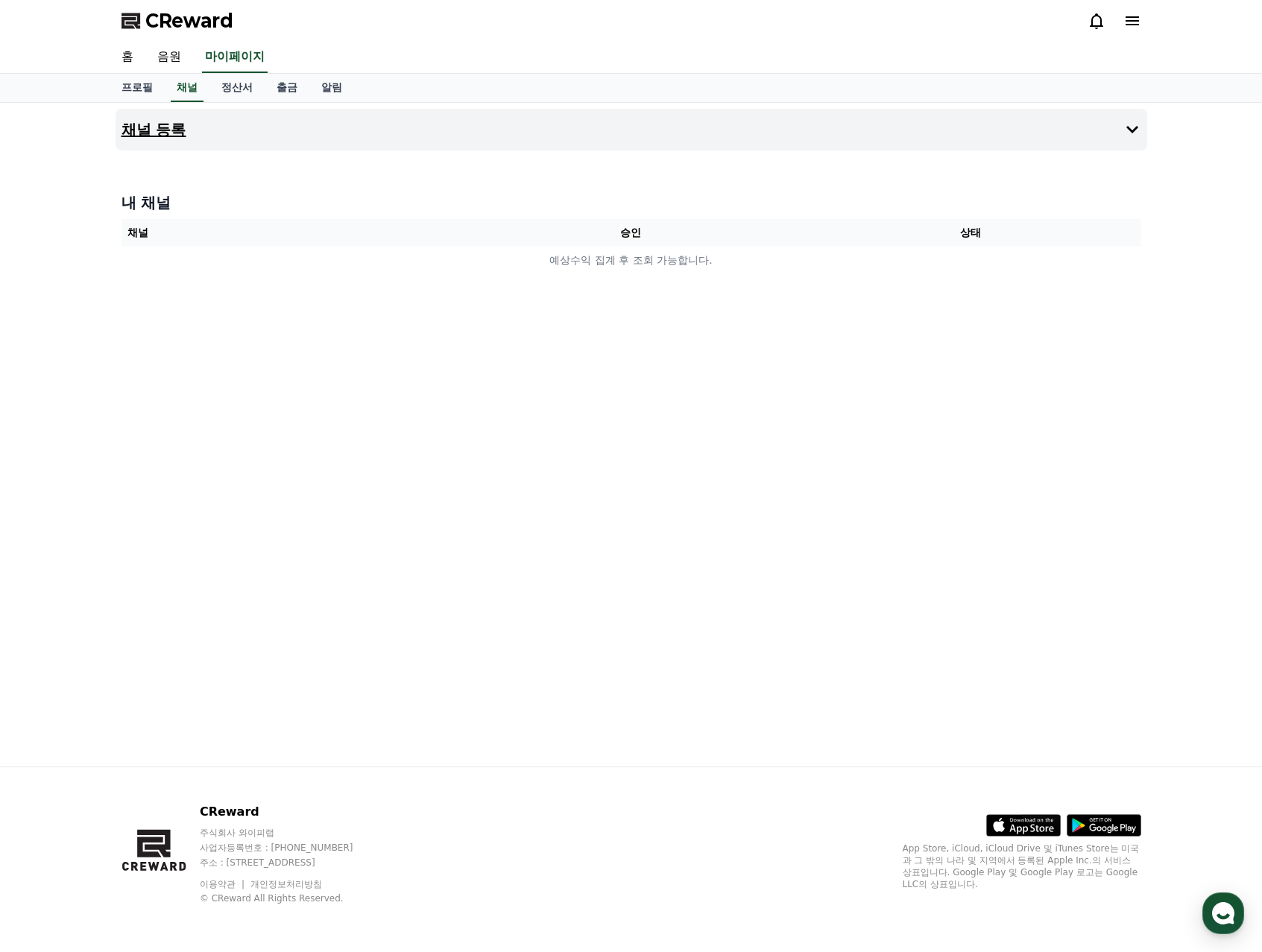
click at [695, 132] on button "채널 등록" at bounding box center [631, 130] width 1031 height 42
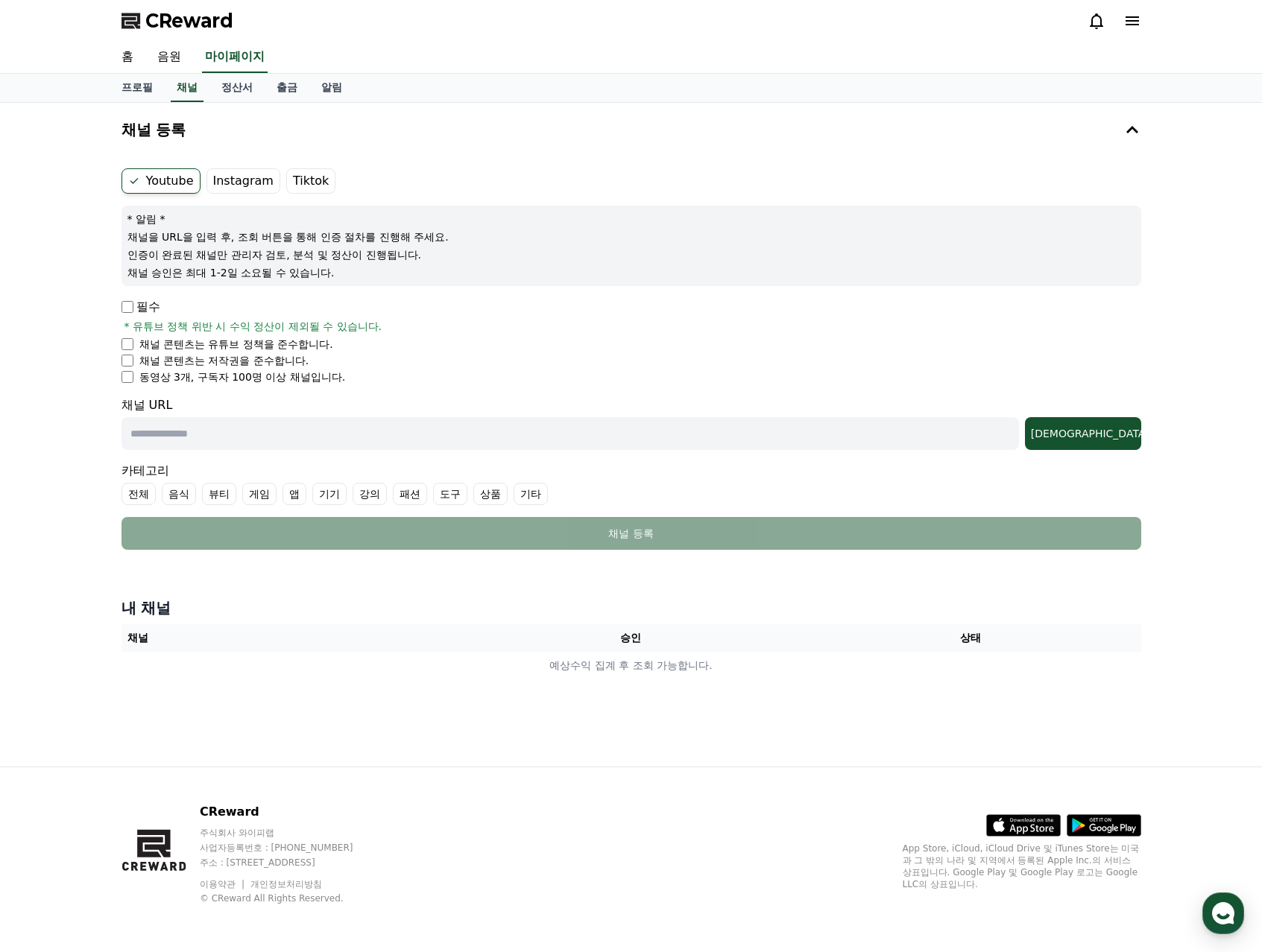
drag, startPoint x: 161, startPoint y: 185, endPoint x: 292, endPoint y: 185, distance: 131.0
click at [292, 185] on ul "Youtube Instagram Tiktok" at bounding box center [631, 181] width 1019 height 25
click at [292, 185] on label "Tiktok" at bounding box center [311, 181] width 49 height 25
click at [294, 183] on label "Tiktok" at bounding box center [311, 181] width 49 height 25
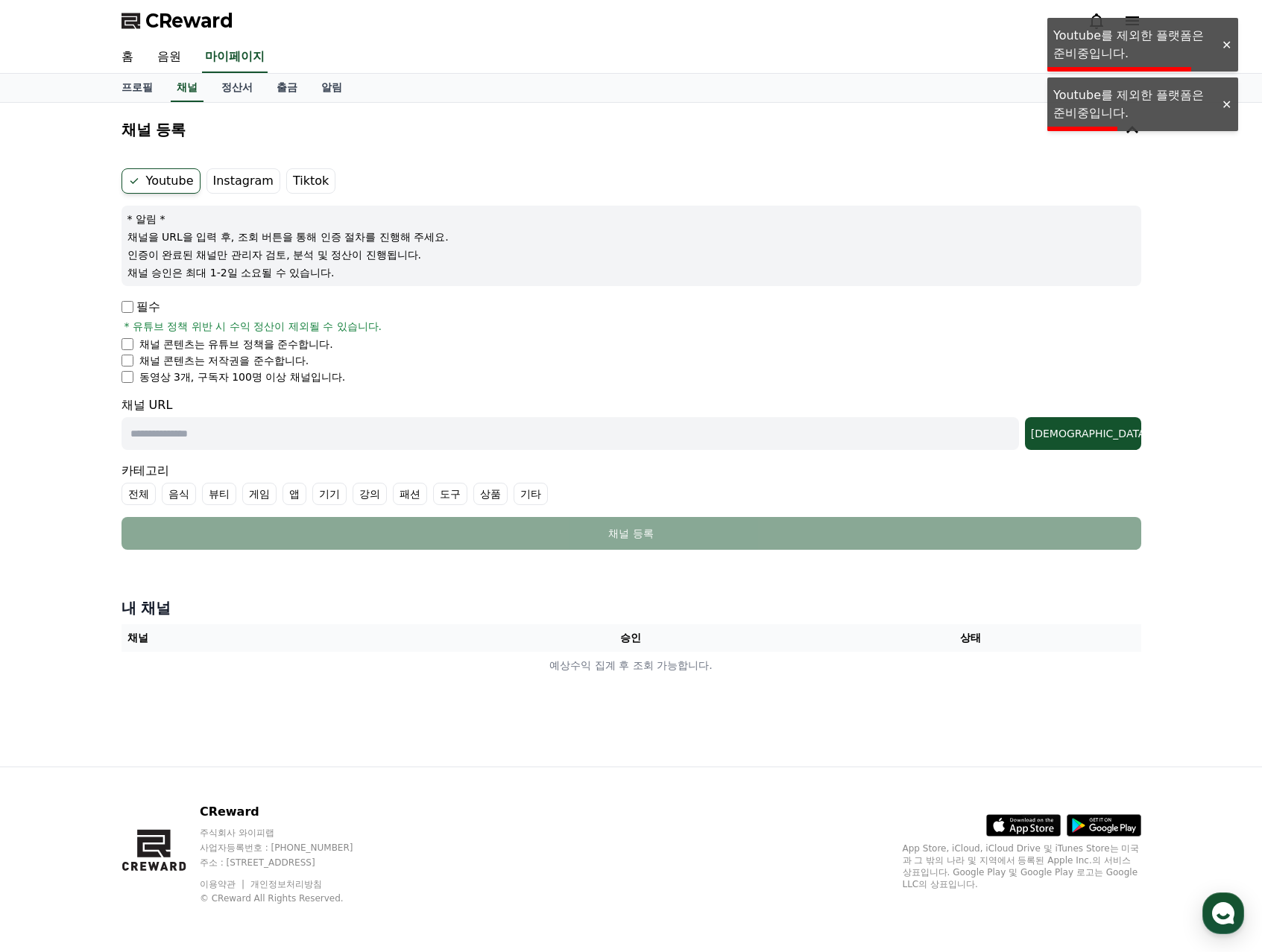
click at [222, 184] on label "Instagram" at bounding box center [243, 181] width 73 height 25
click at [167, 183] on label "Youtube" at bounding box center [160, 181] width 79 height 25
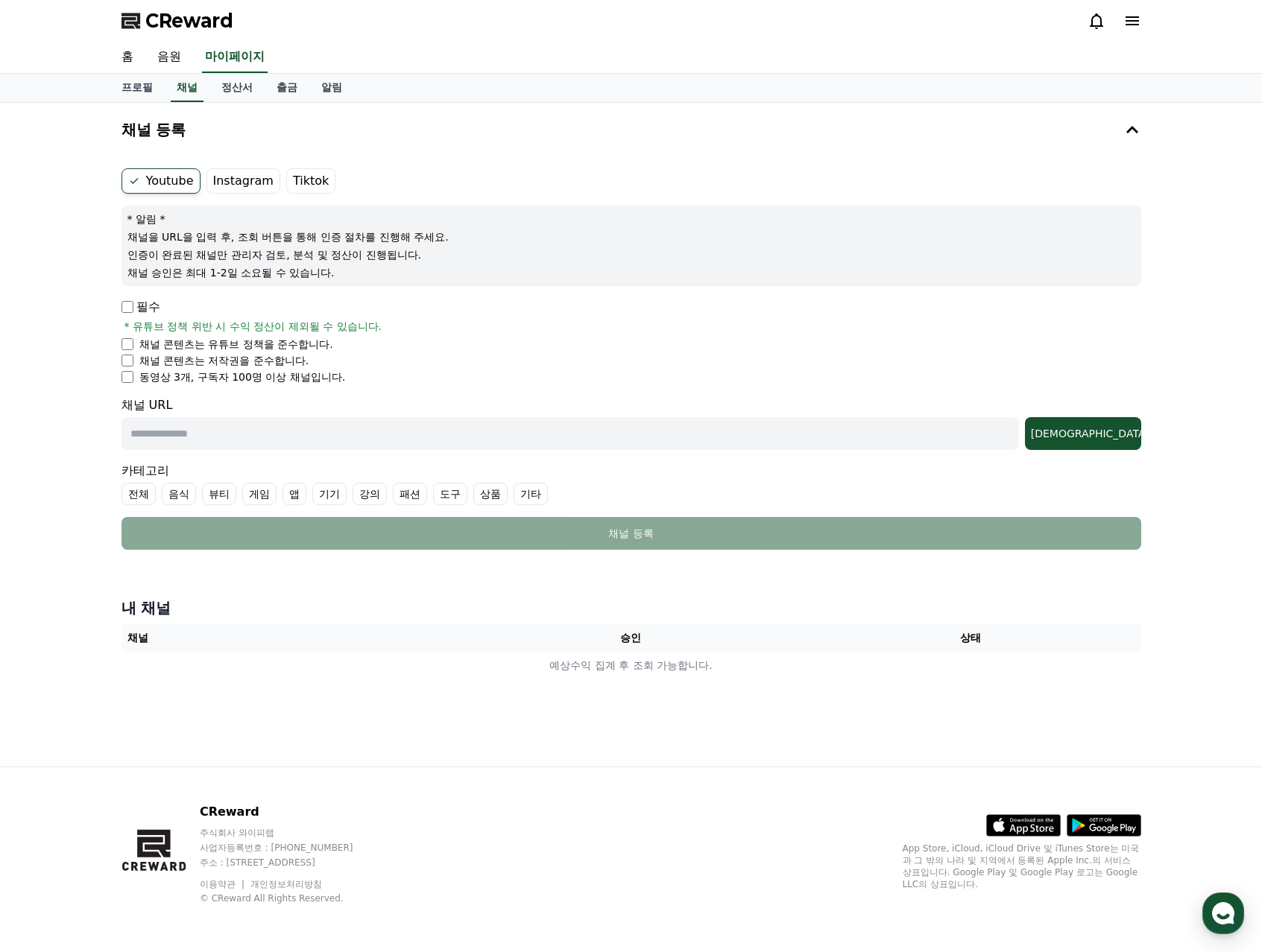
click at [189, 439] on input "text" at bounding box center [570, 434] width 897 height 33
paste input "**********"
type input "**********"
click at [1108, 435] on div "조회" at bounding box center [1083, 434] width 104 height 14
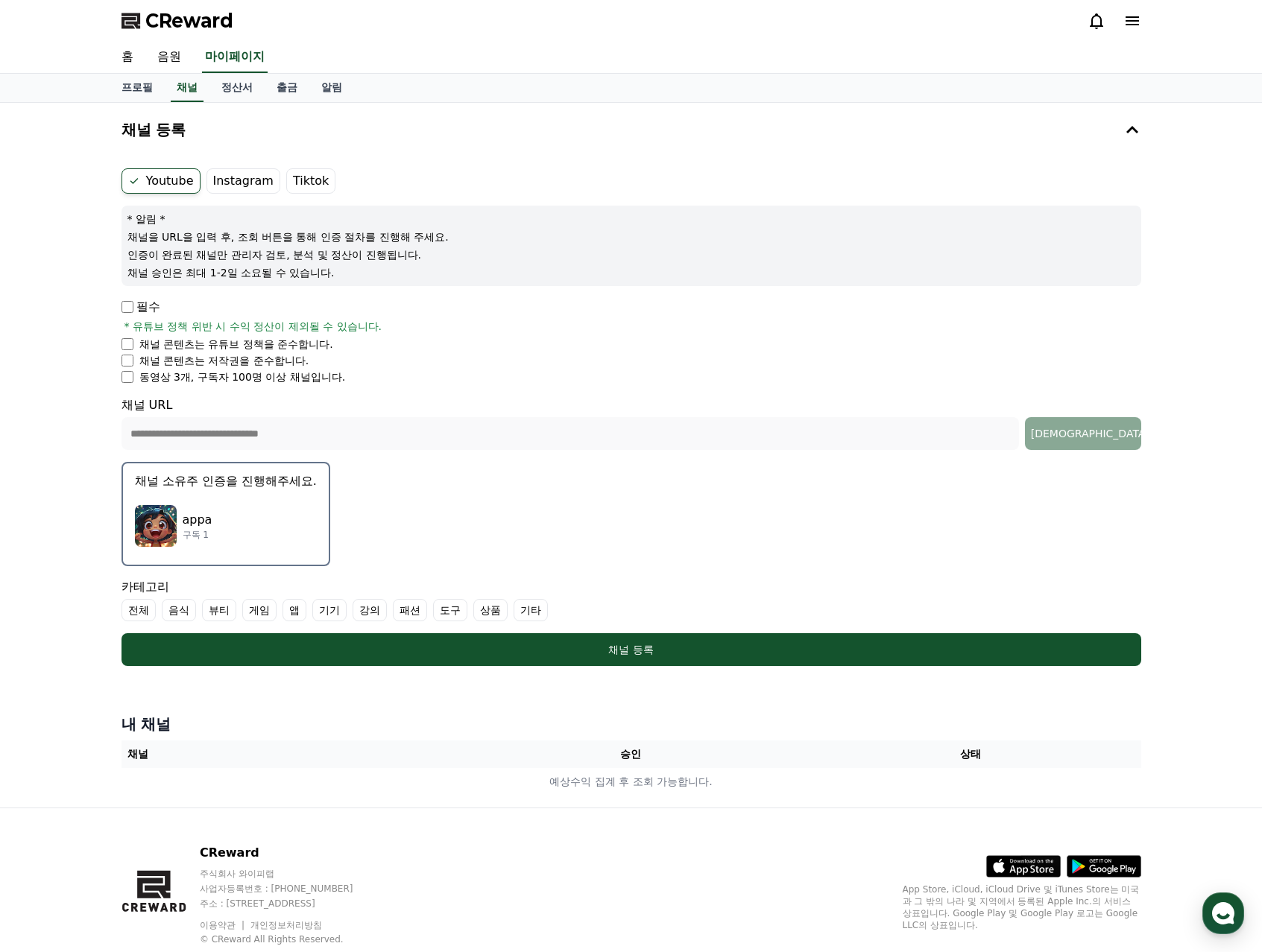
click at [473, 609] on label "상품" at bounding box center [490, 610] width 34 height 23
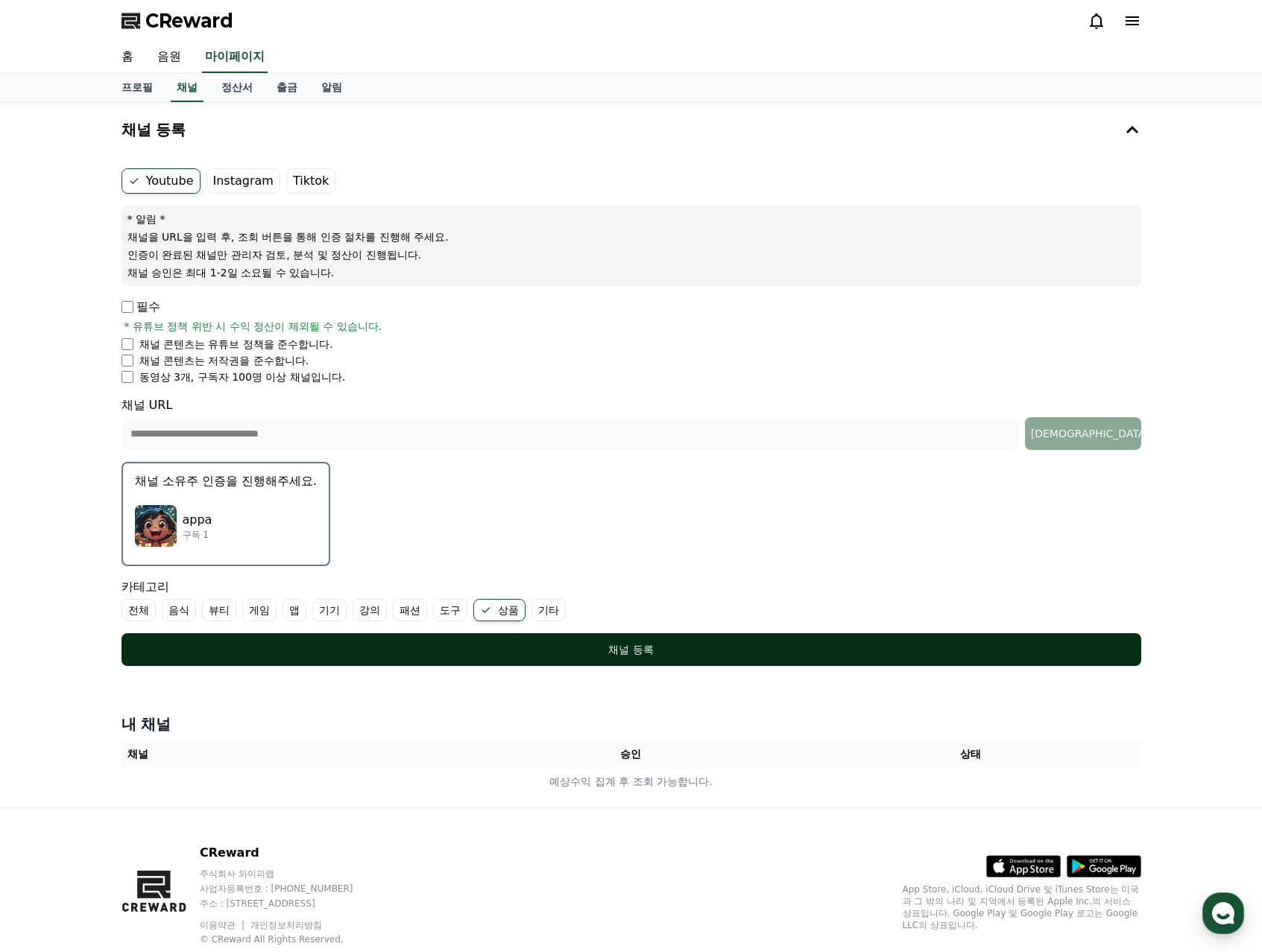
click at [563, 640] on button "채널 등록" at bounding box center [631, 649] width 1019 height 33
click at [642, 651] on div "채널 등록" at bounding box center [631, 649] width 959 height 14
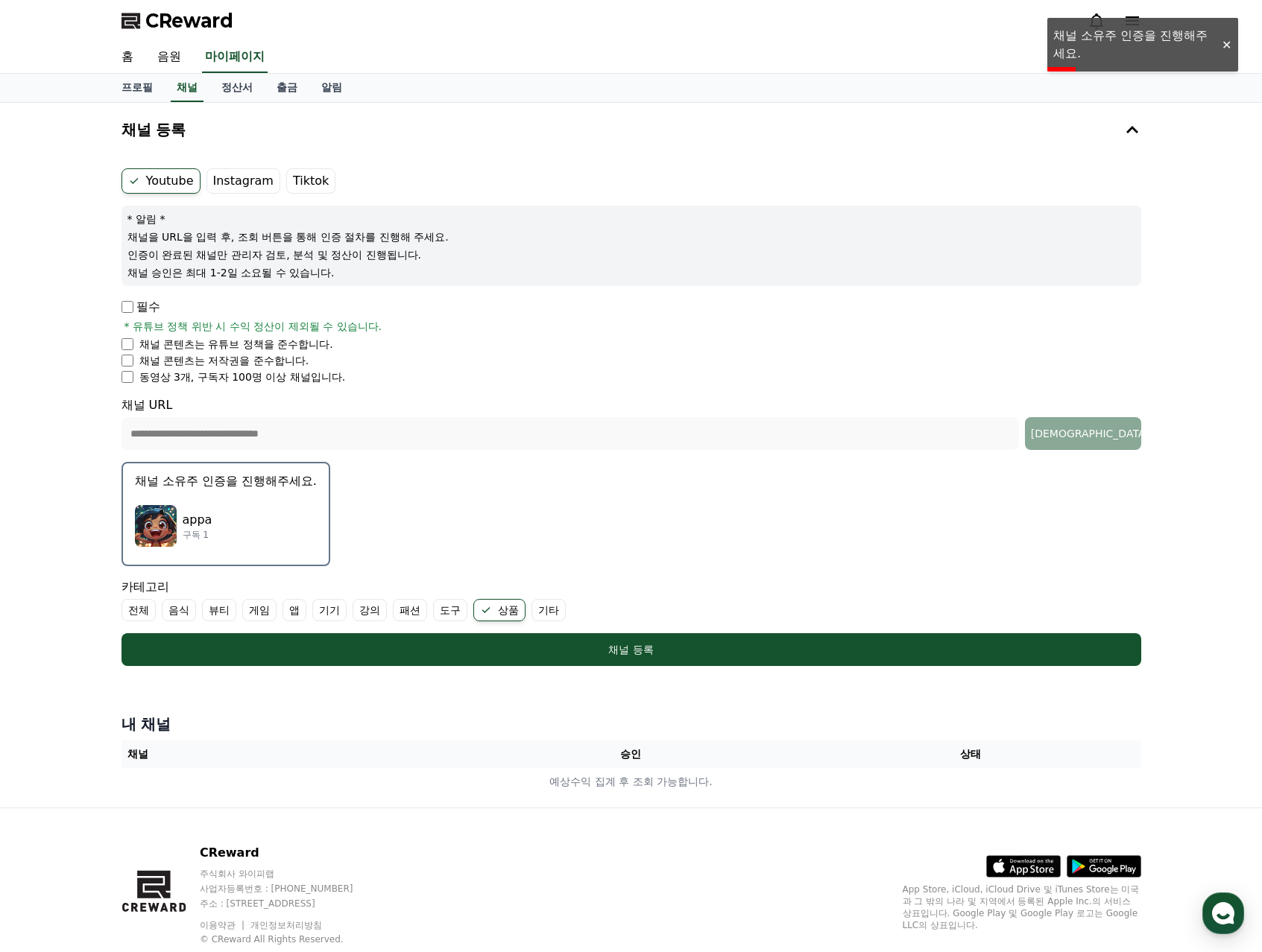
click at [226, 534] on div "appa 구독 1" at bounding box center [226, 526] width 182 height 60
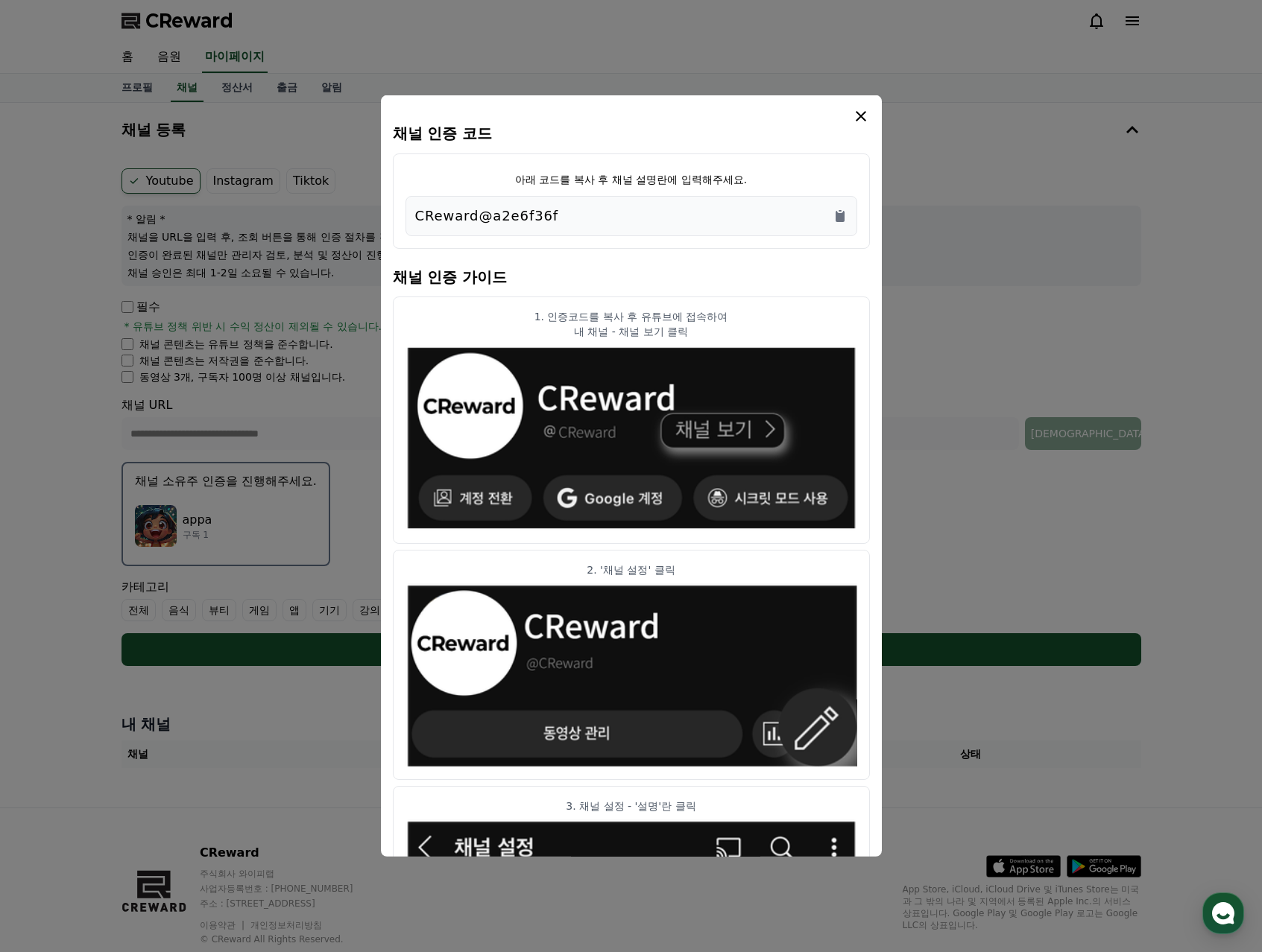
click at [560, 218] on div "CReward@a2e6f36f" at bounding box center [631, 216] width 432 height 21
click at [845, 220] on icon "Copy to clipboard" at bounding box center [840, 216] width 14 height 14
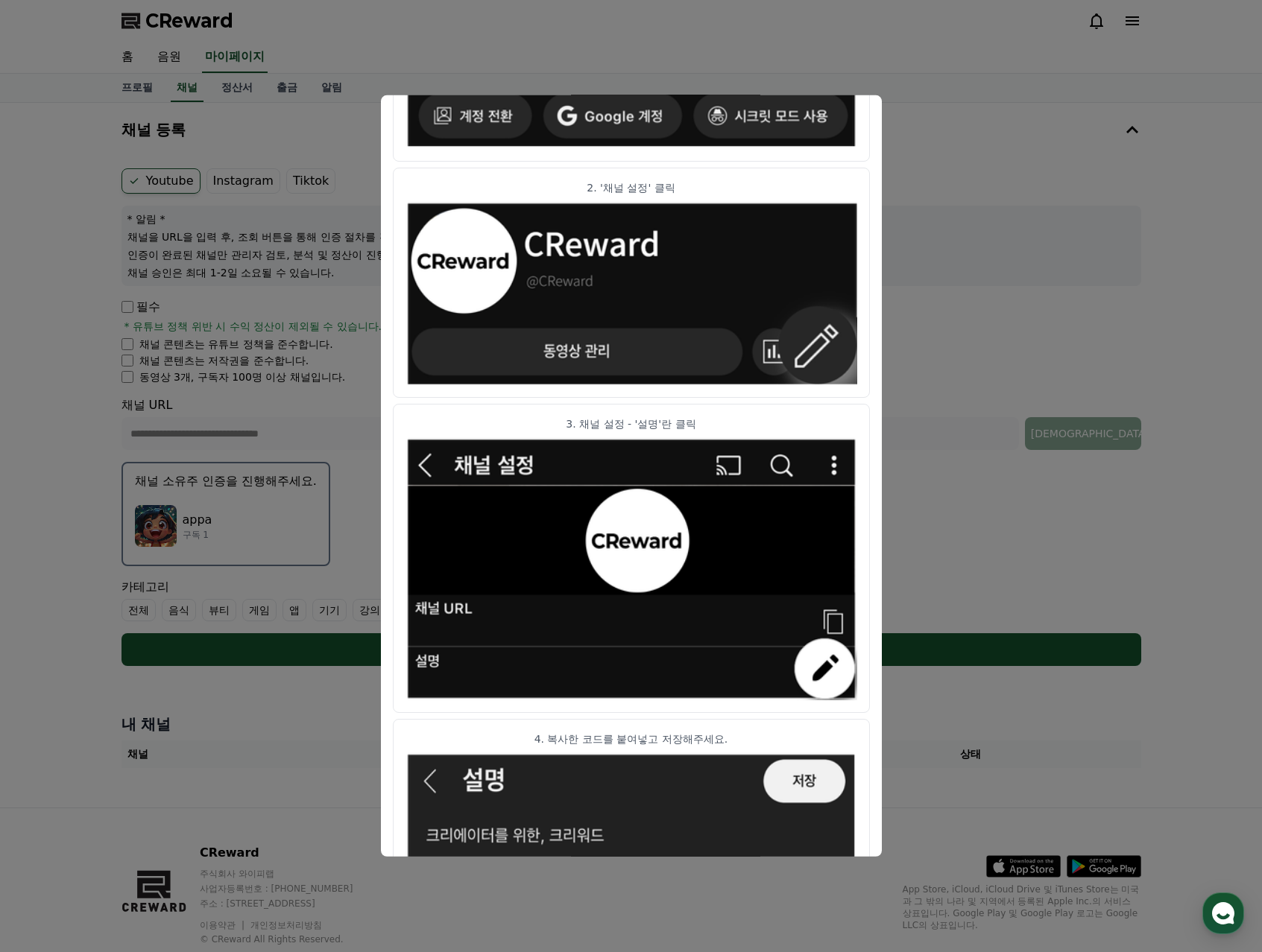
scroll to position [380, 0]
